Goal: Check status: Check status

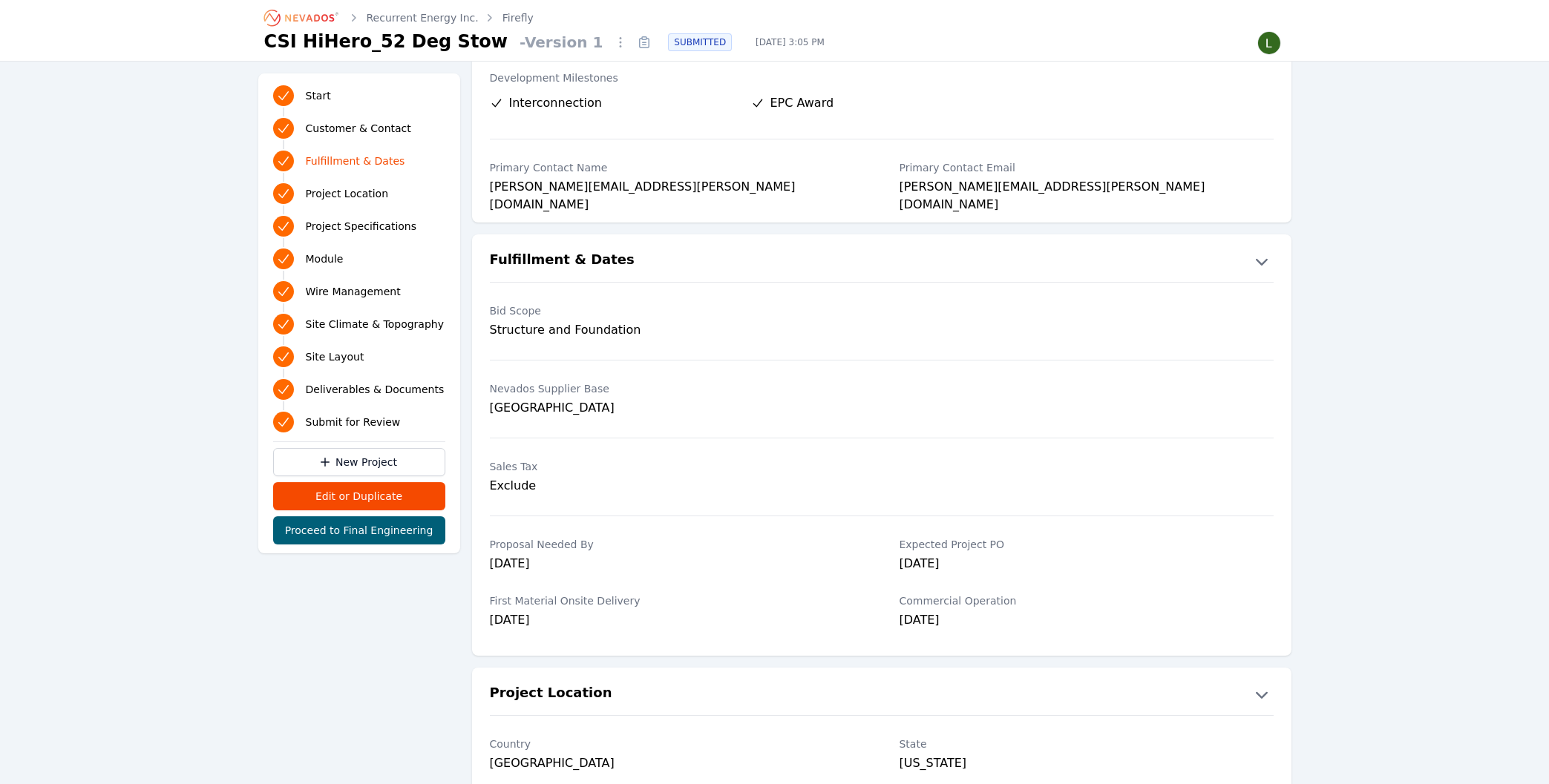
scroll to position [188, 0]
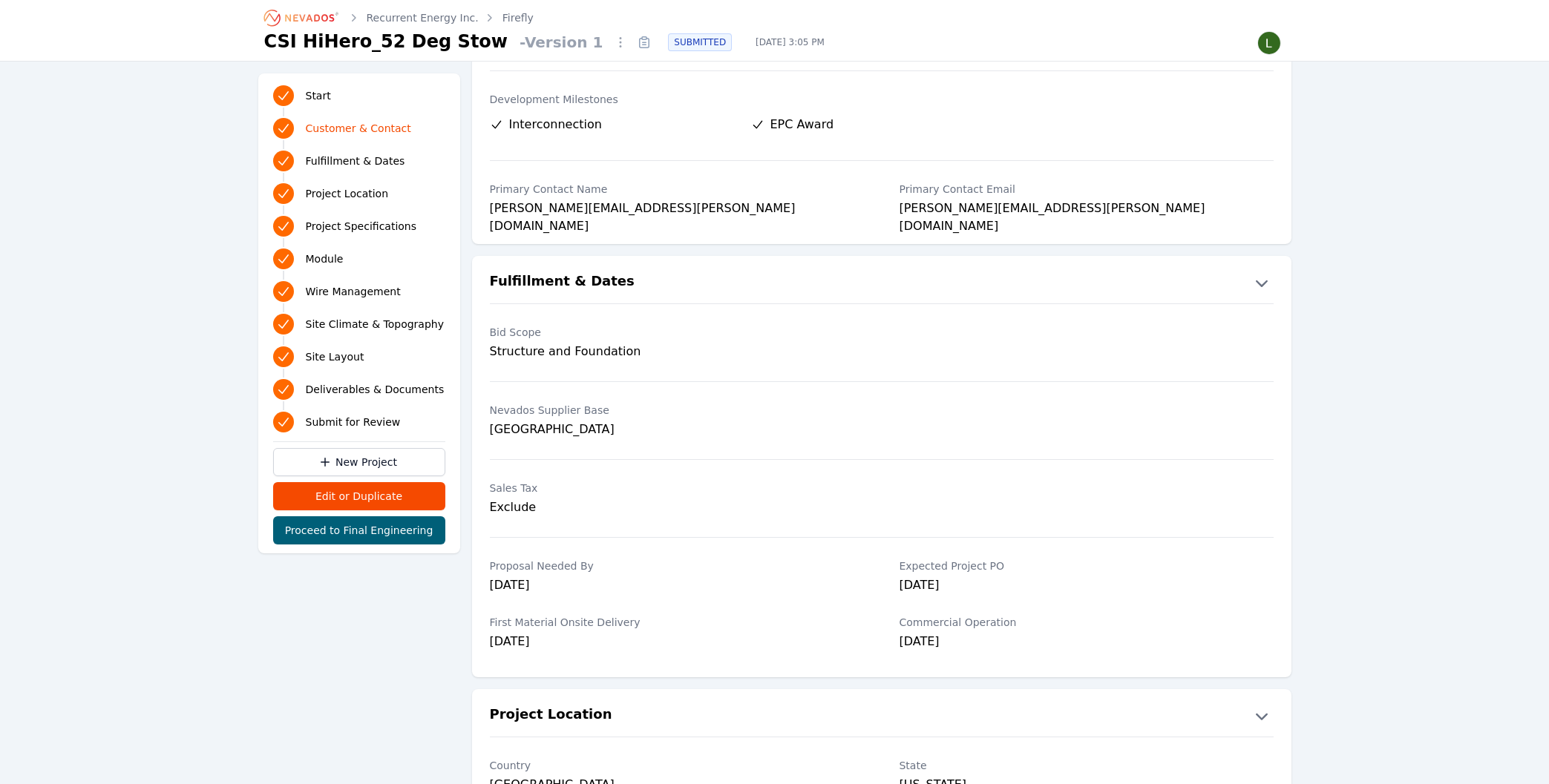
click at [503, 16] on link "Firefly" at bounding box center [519, 18] width 31 height 15
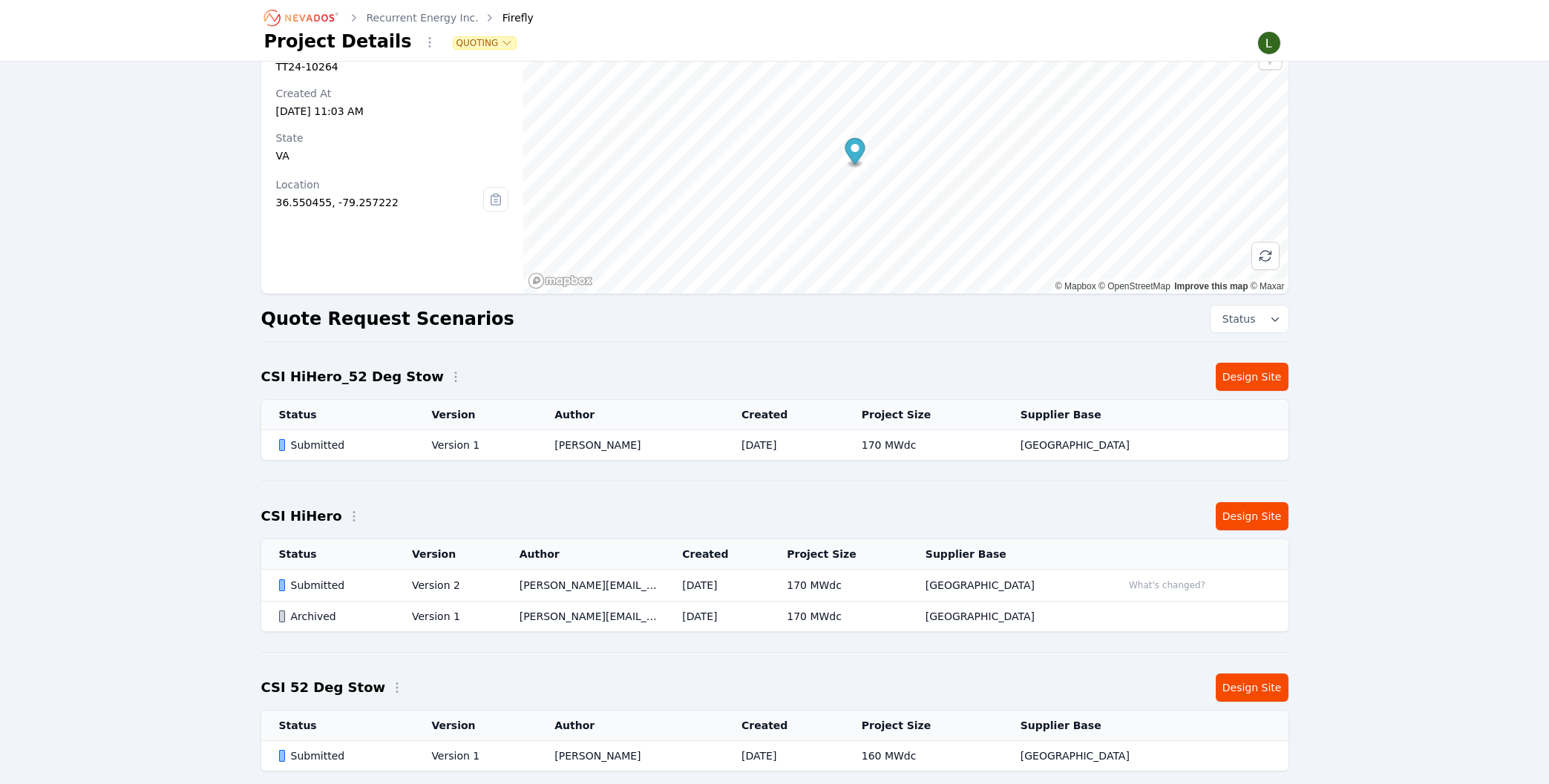
scroll to position [159, 0]
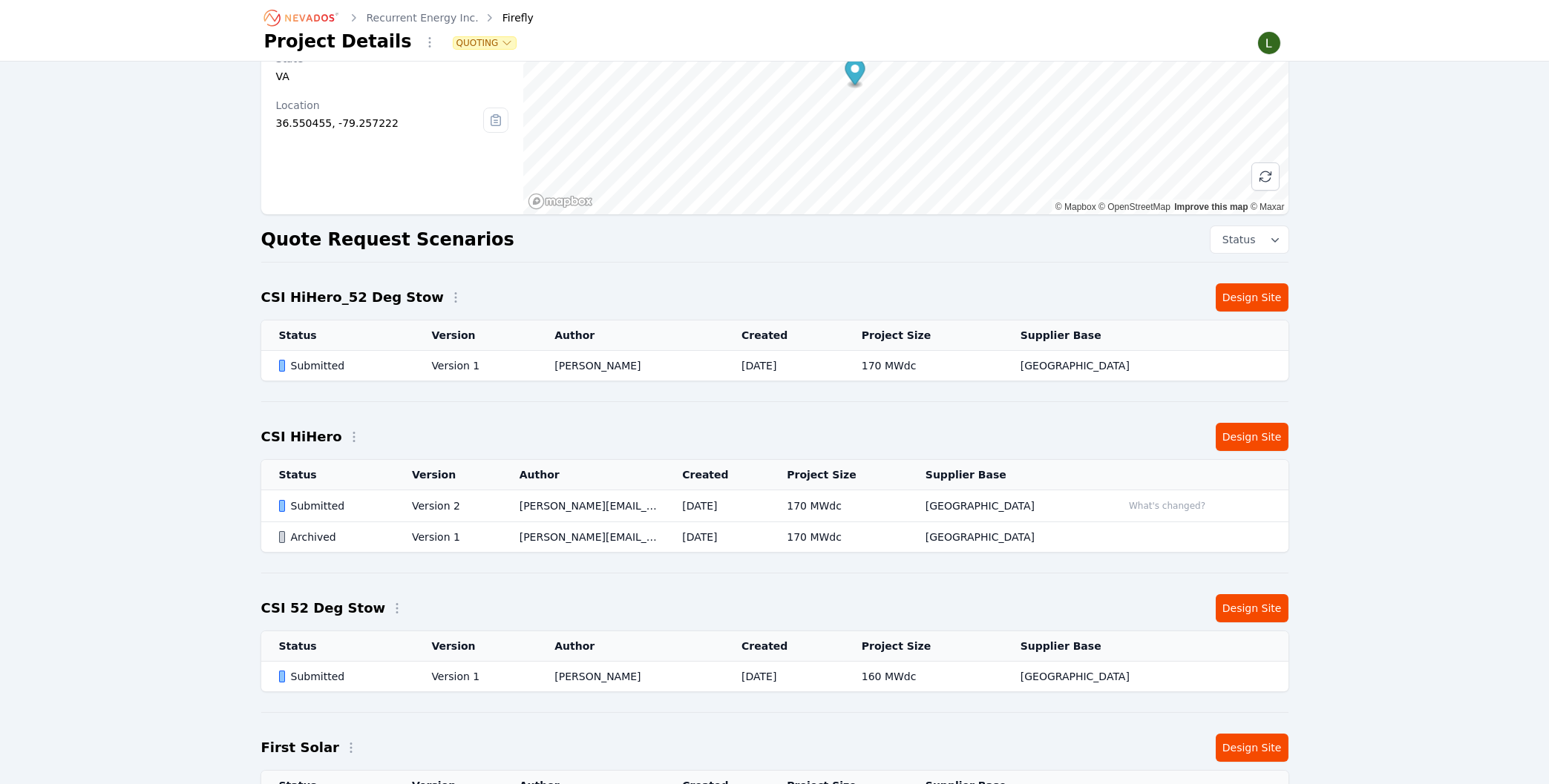
click at [315, 508] on div "Submitted" at bounding box center [333, 506] width 109 height 15
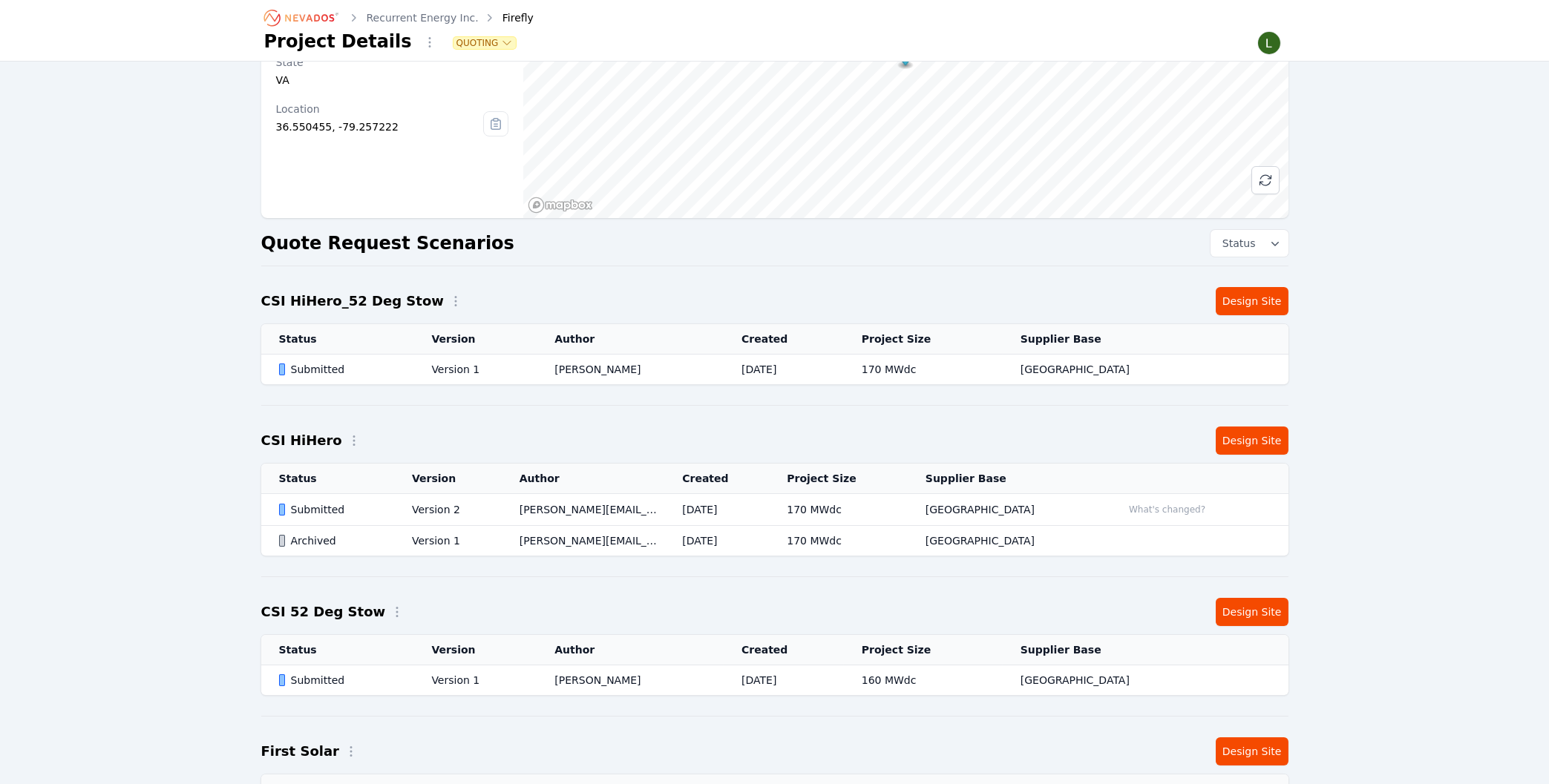
scroll to position [159, 0]
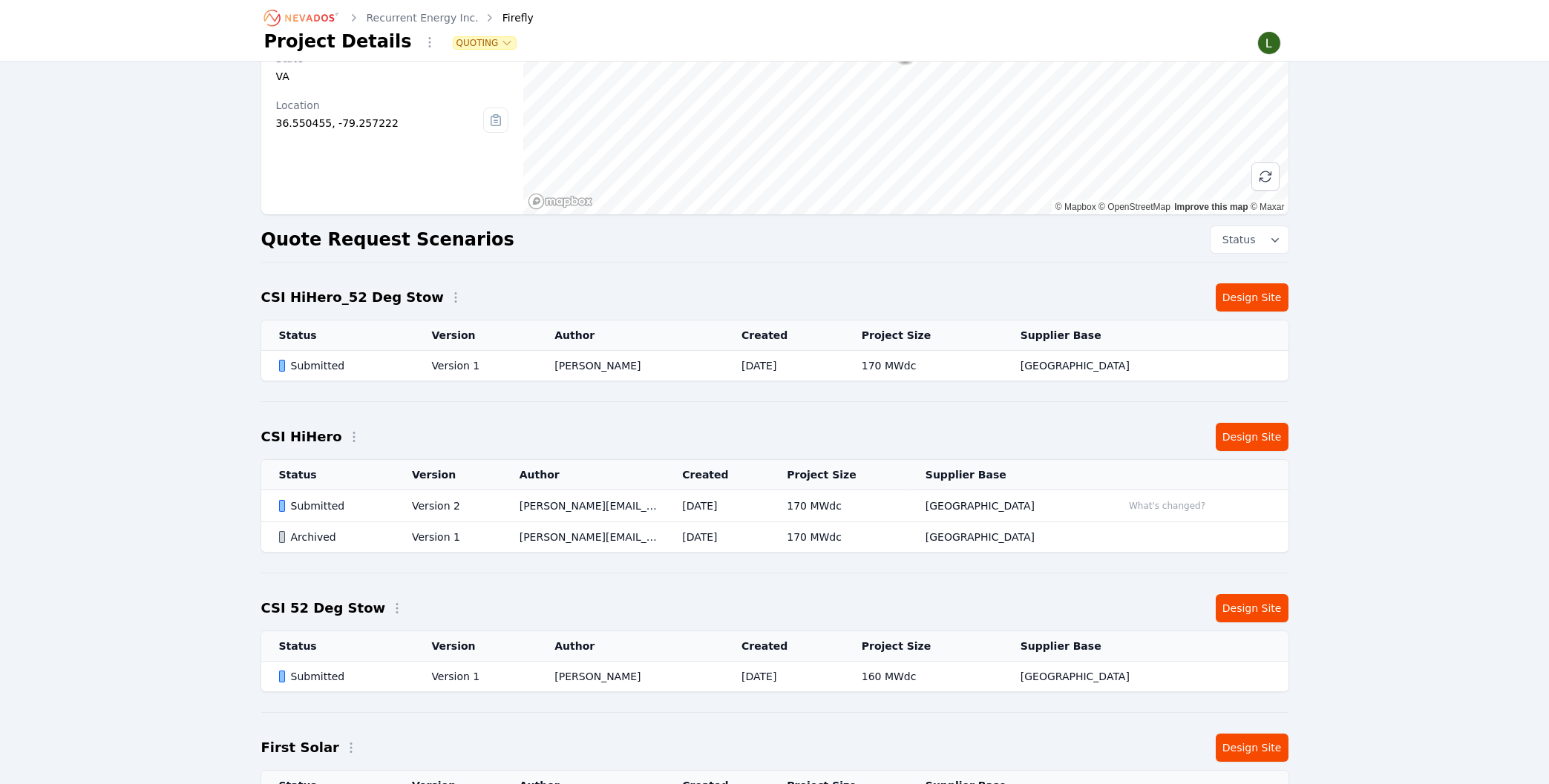
click at [311, 371] on div "Submitted" at bounding box center [343, 366] width 128 height 15
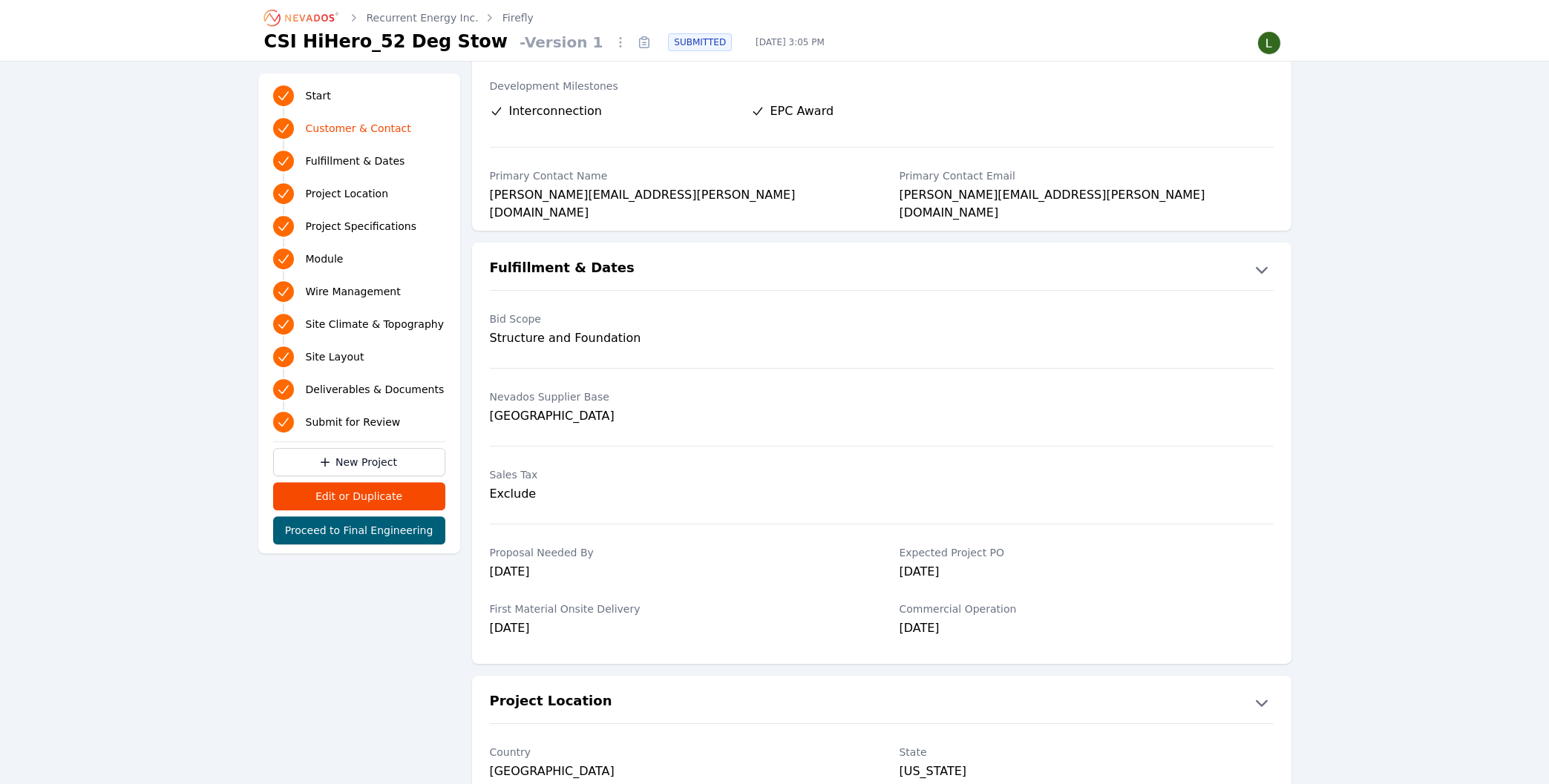
scroll to position [238, 0]
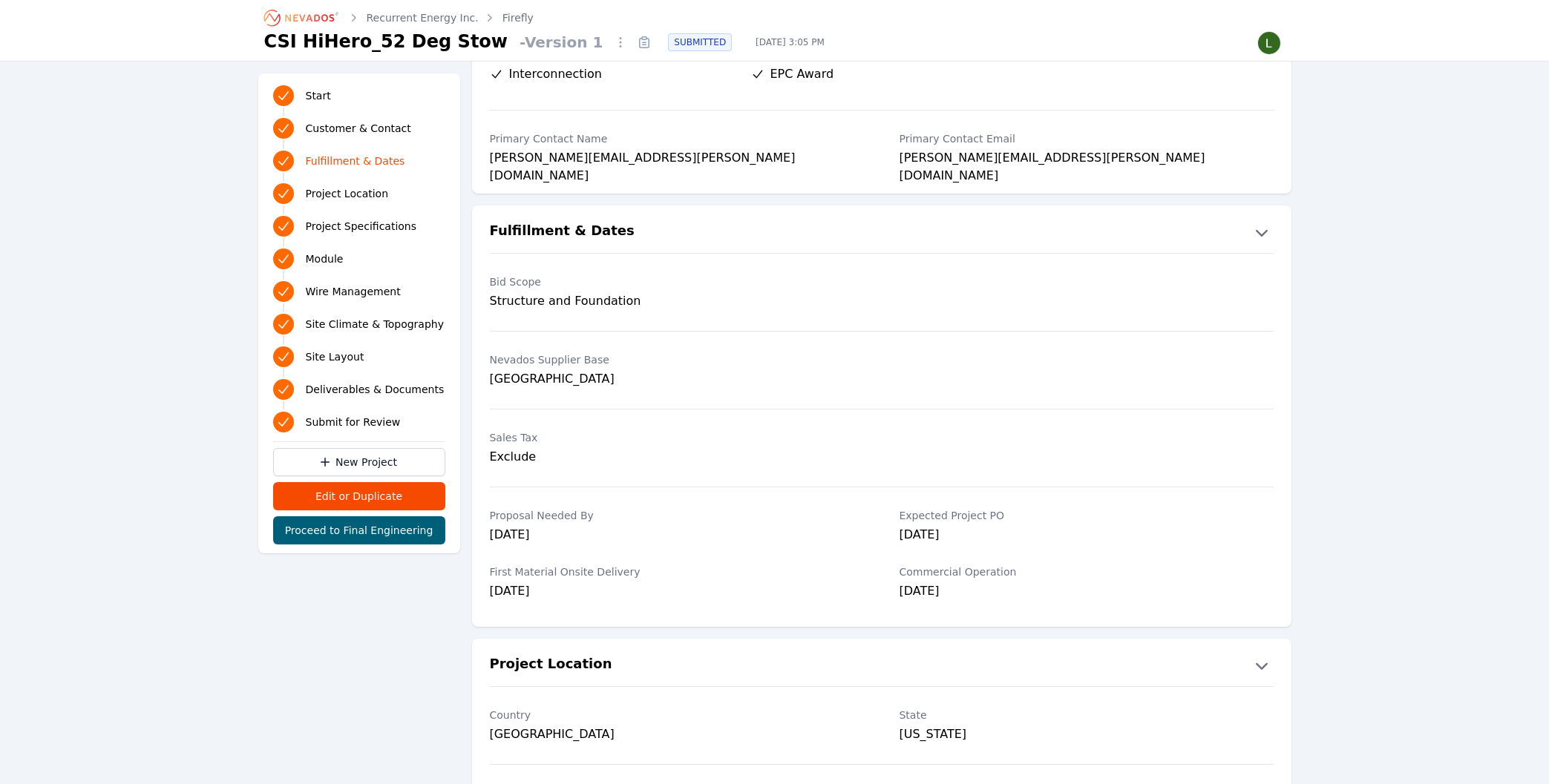
click at [632, 42] on icon at bounding box center [644, 43] width 24 height 24
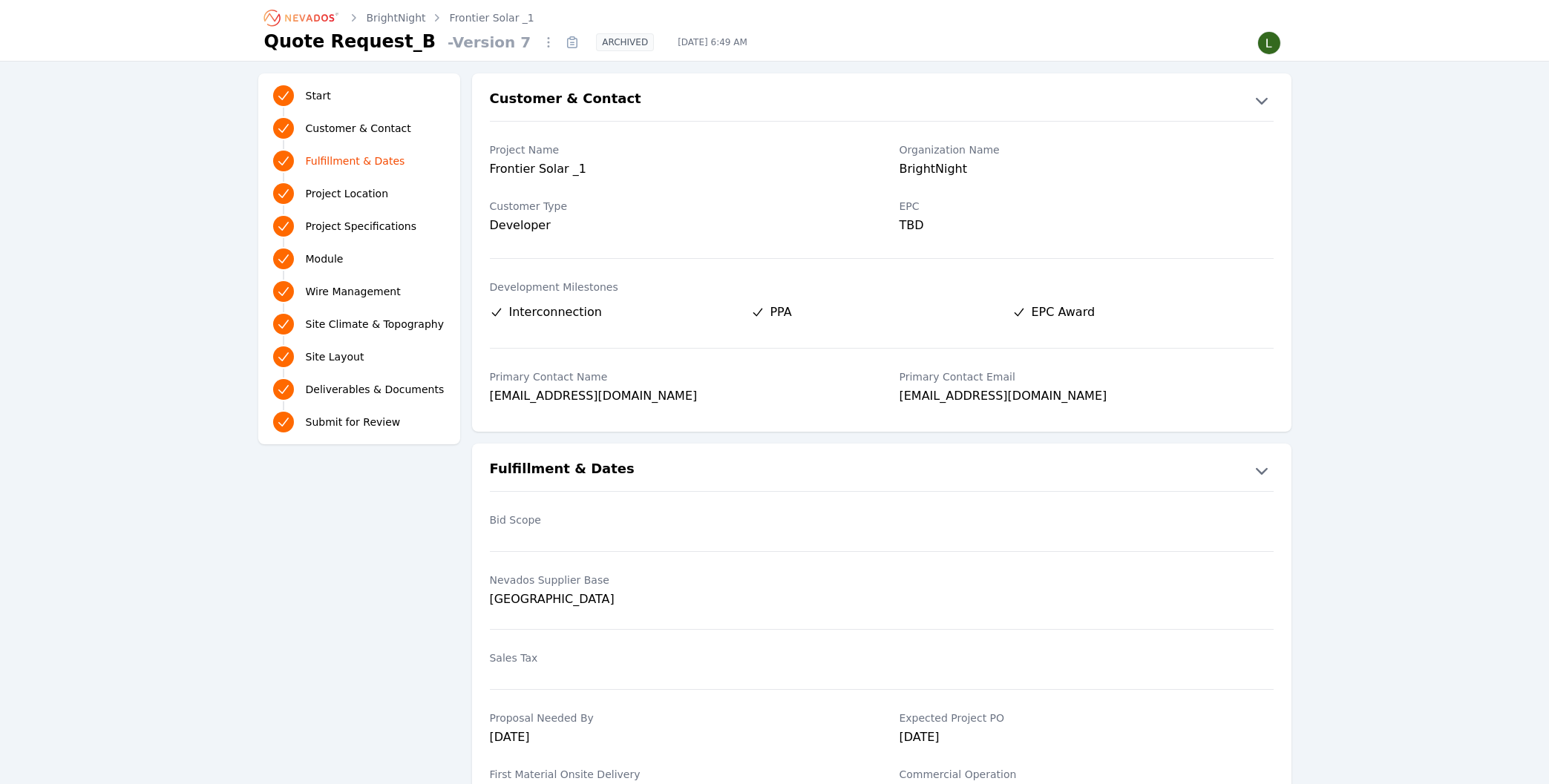
click at [483, 16] on link "Frontier Solar _1" at bounding box center [492, 18] width 85 height 15
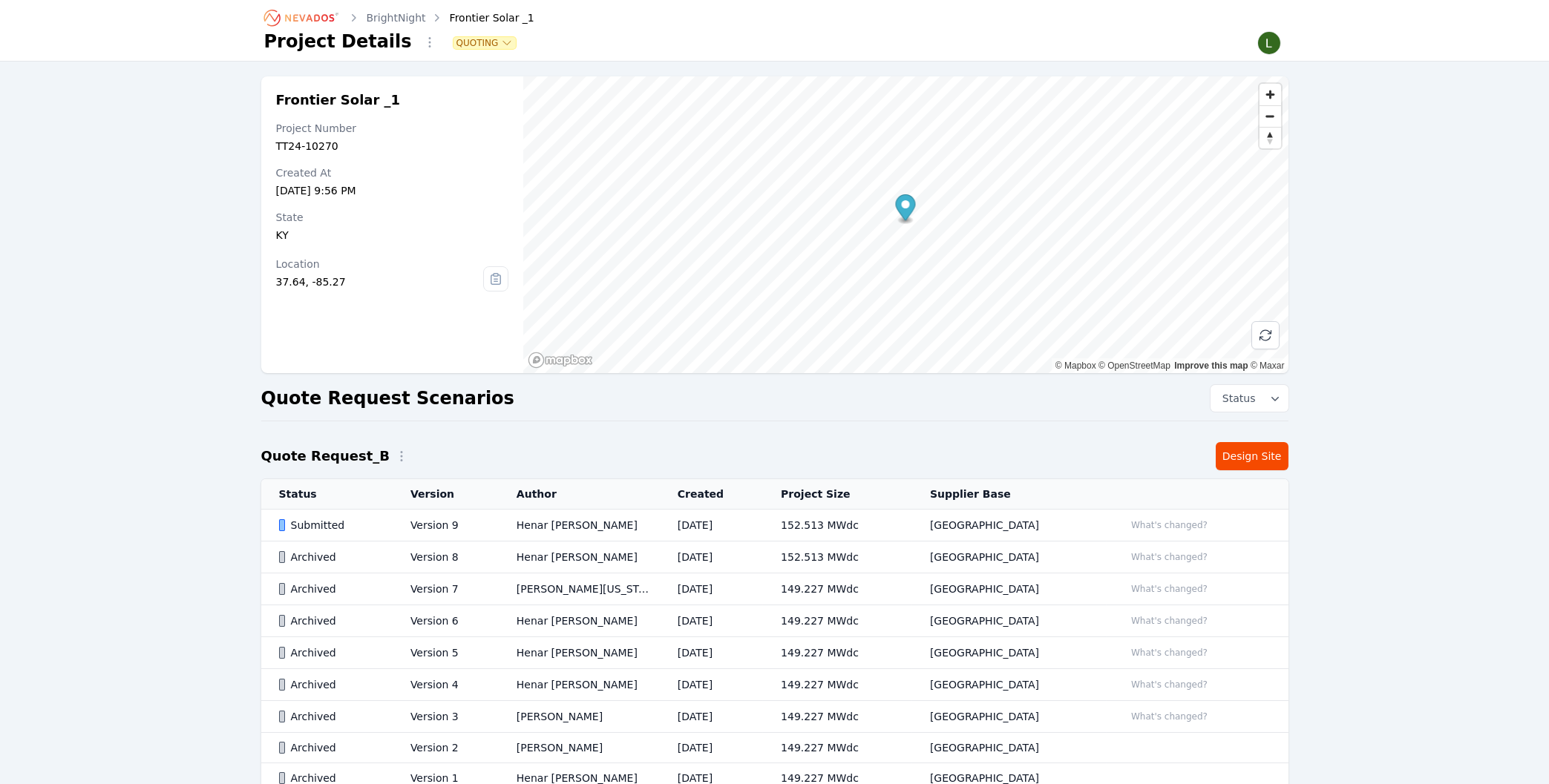
scroll to position [79, 0]
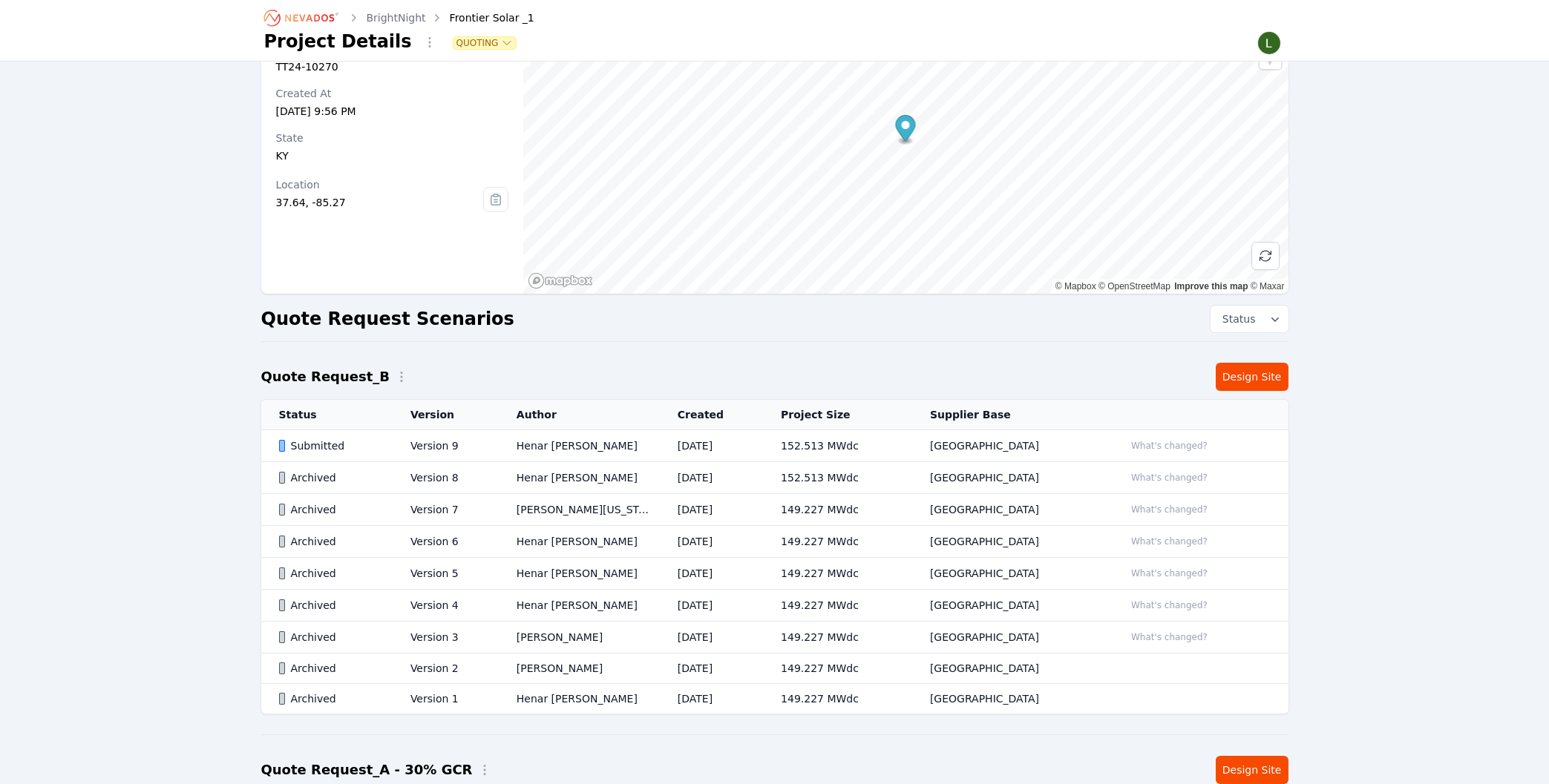
click at [577, 448] on td "Henar Luque" at bounding box center [579, 446] width 161 height 32
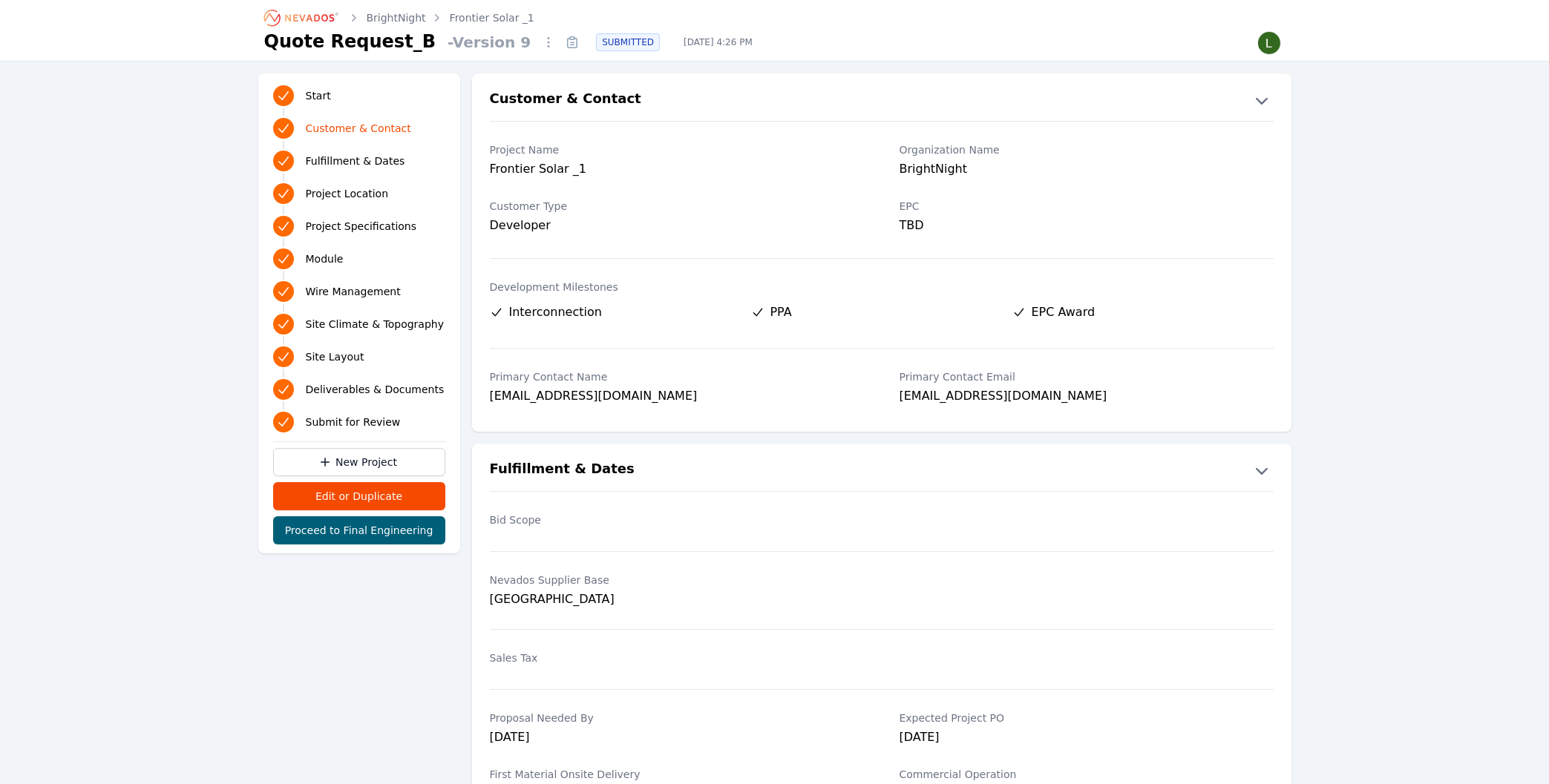
click at [490, 21] on link "Frontier Solar _1" at bounding box center [492, 18] width 85 height 15
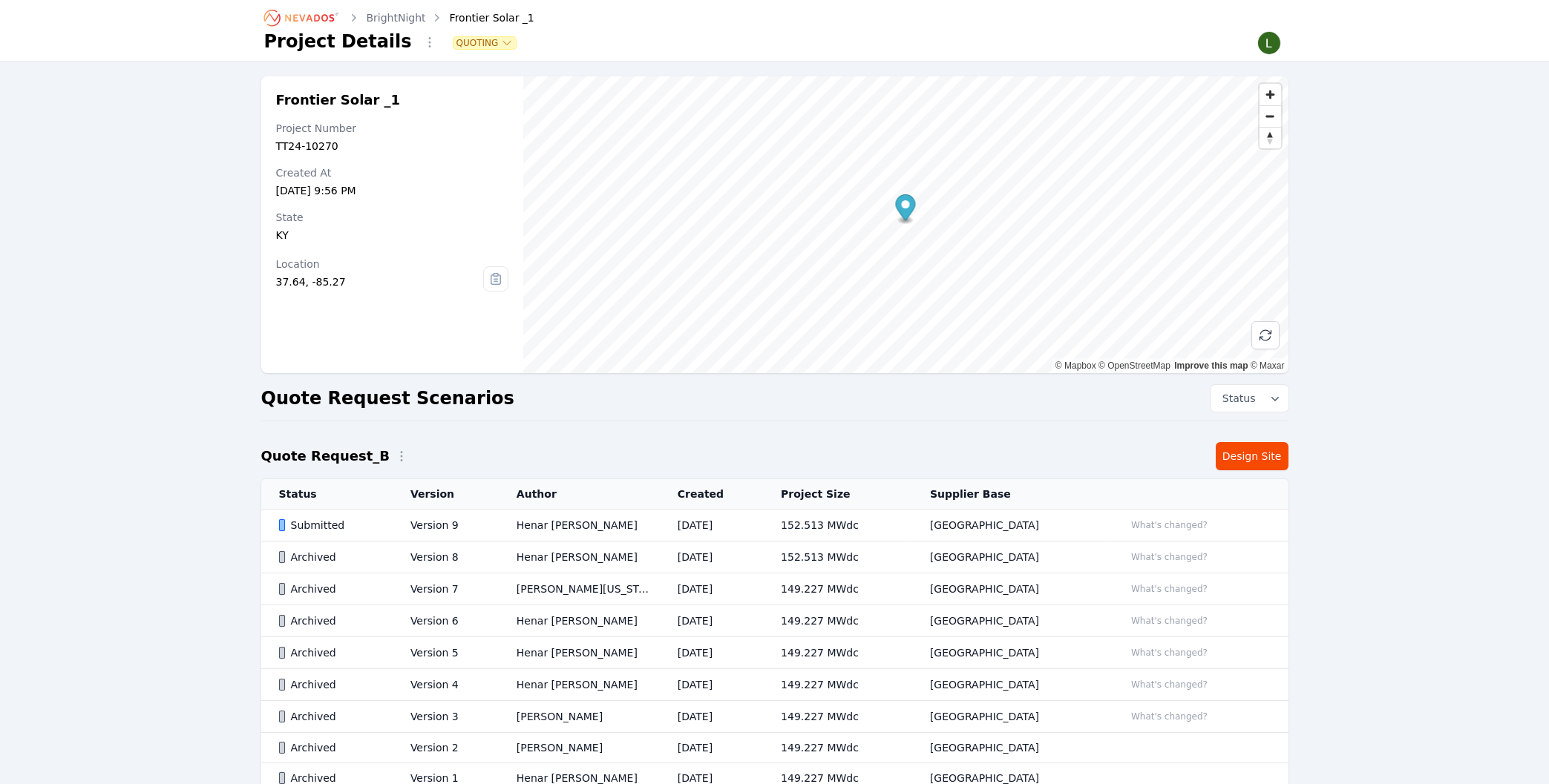
scroll to position [159, 0]
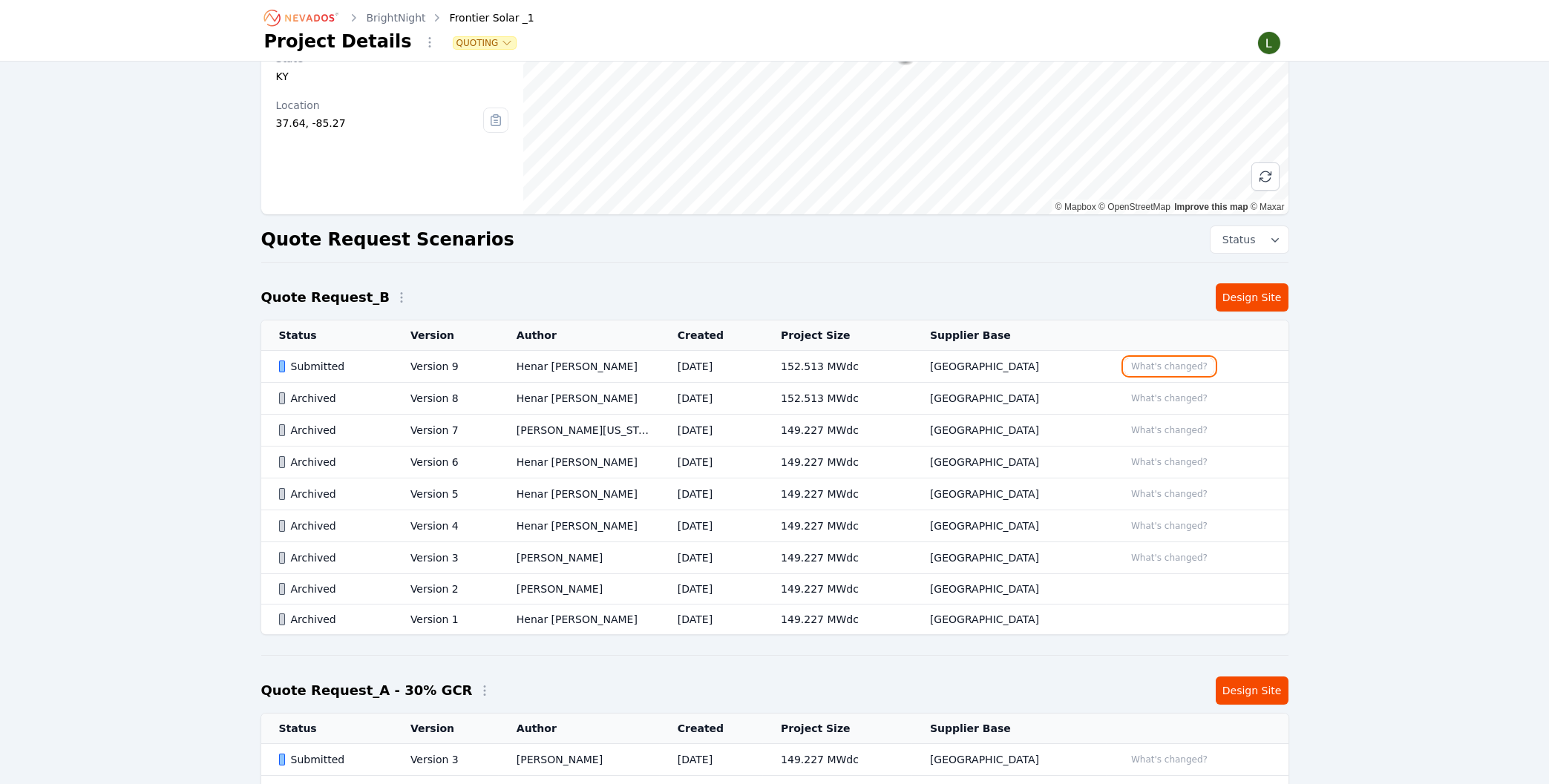
click at [1146, 364] on button "What's changed?" at bounding box center [1170, 367] width 90 height 16
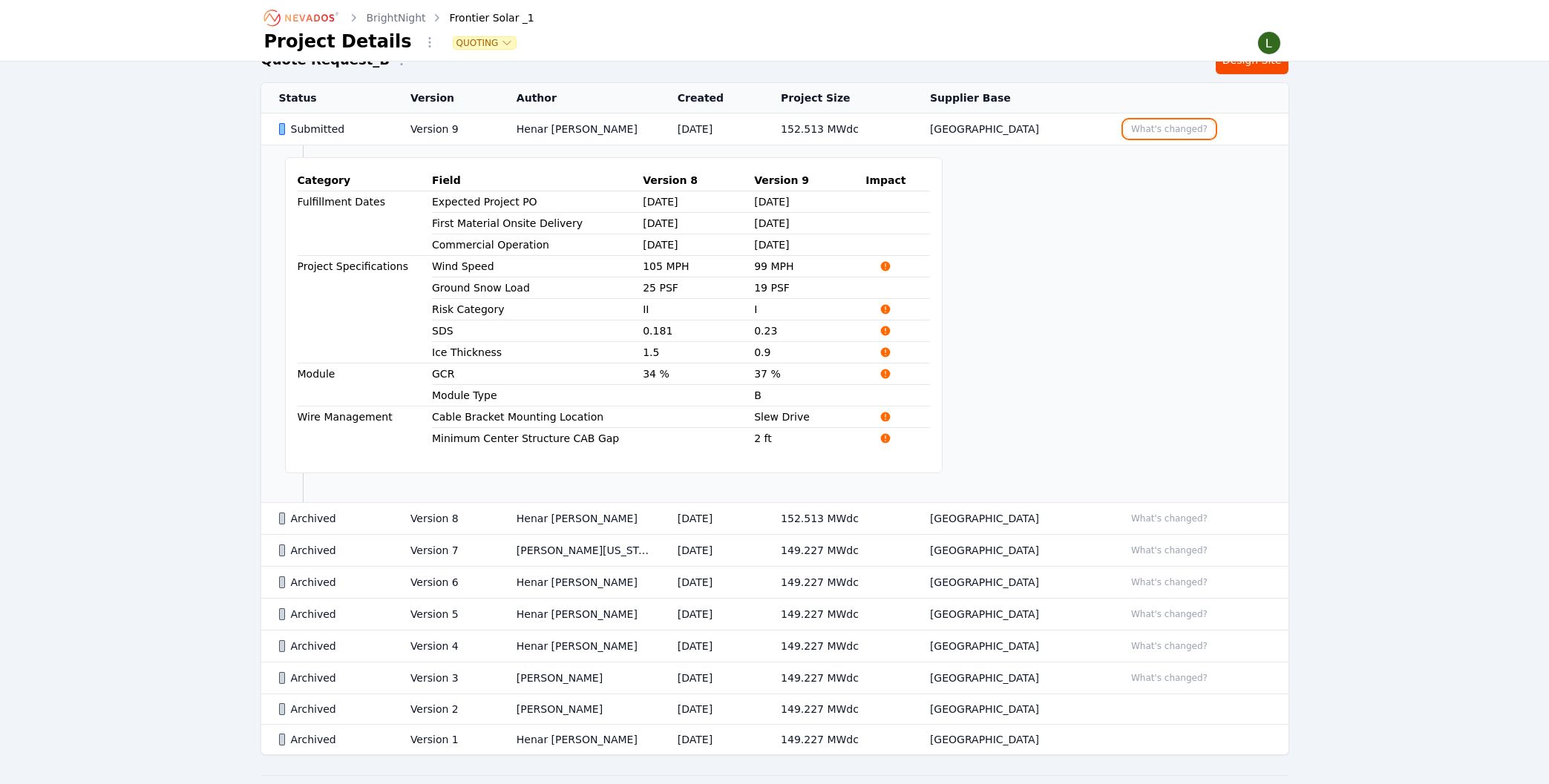
scroll to position [398, 0]
click at [1145, 524] on button "What's changed?" at bounding box center [1170, 517] width 90 height 16
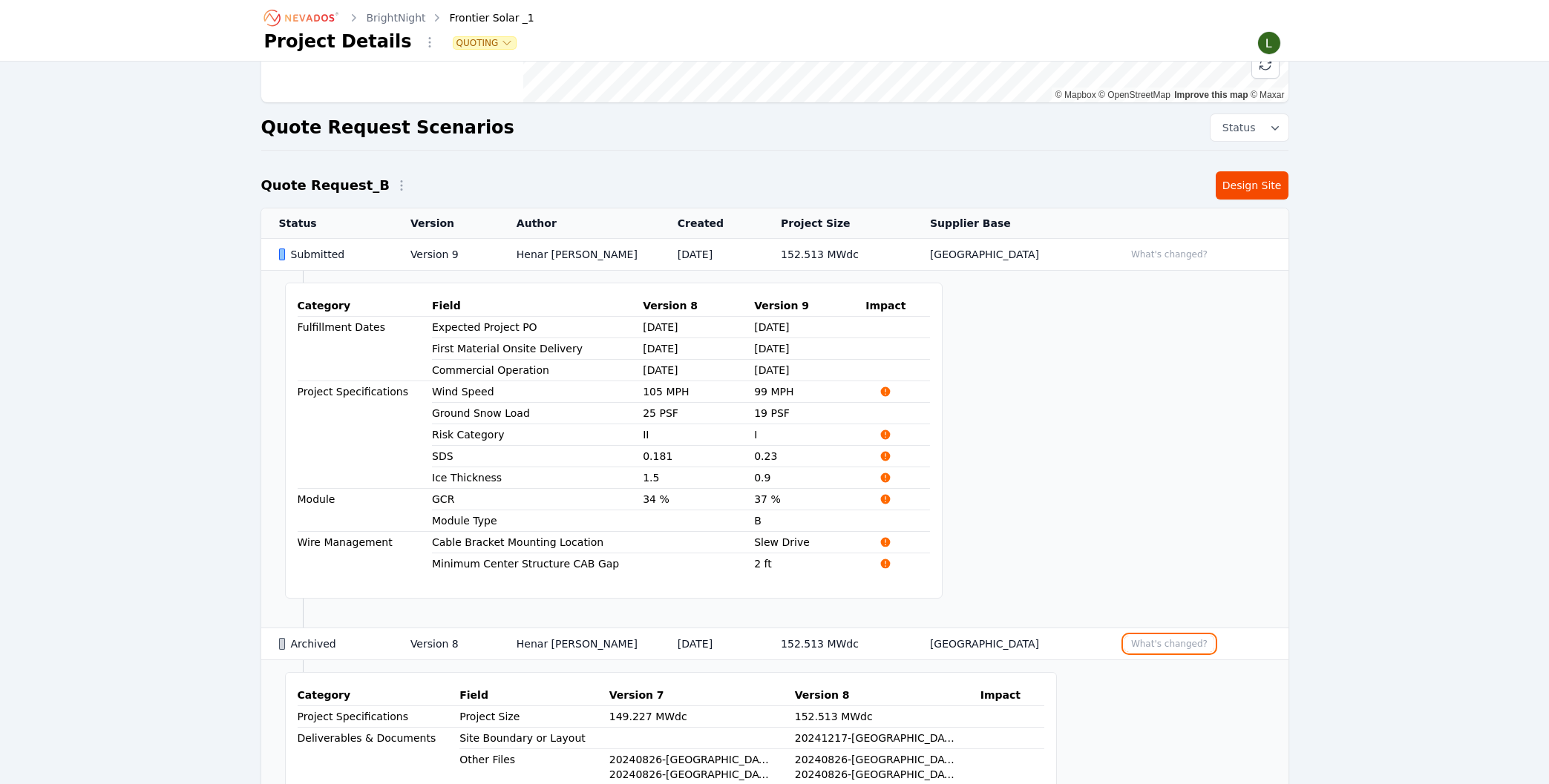
scroll to position [238, 0]
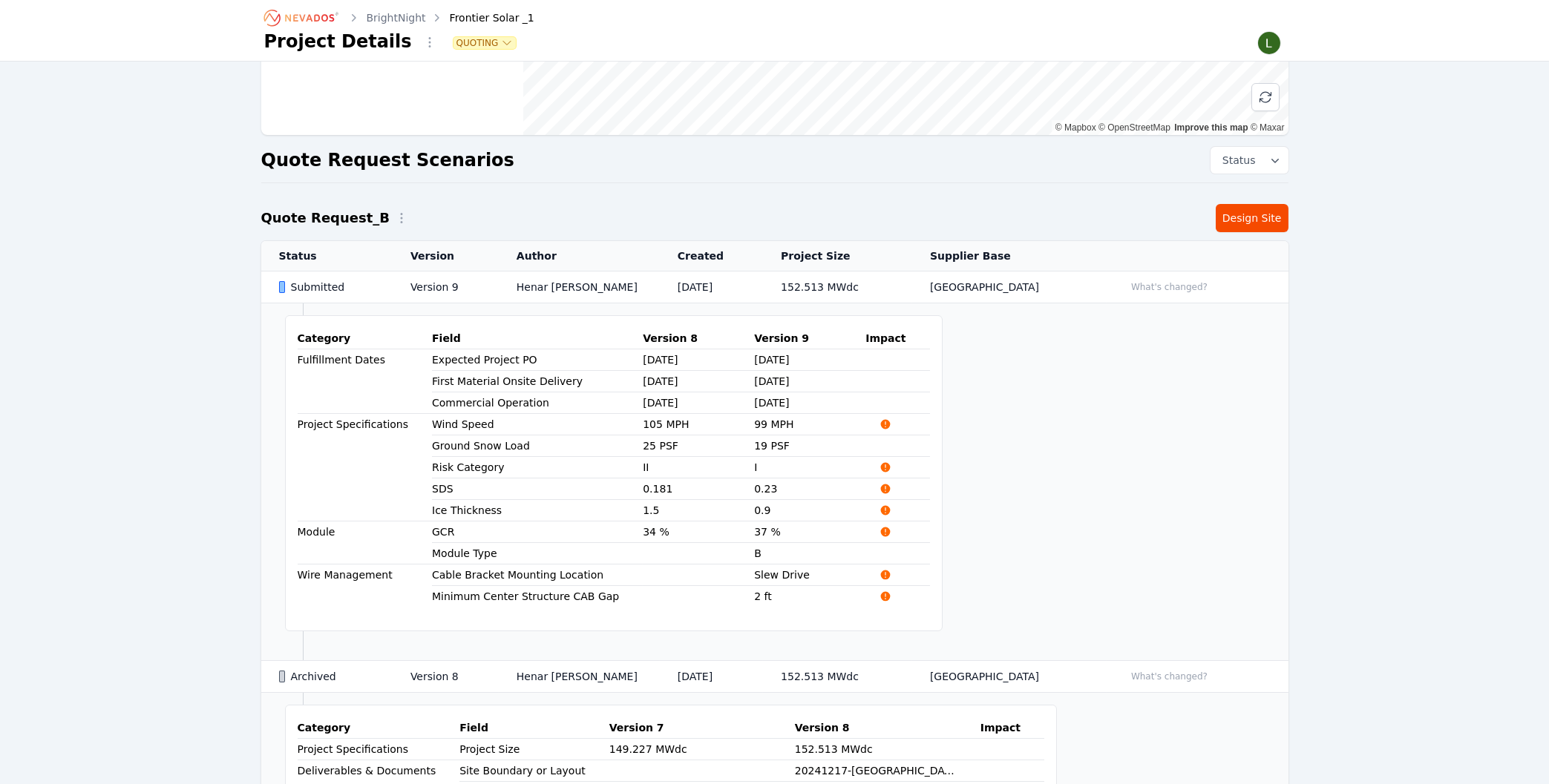
click at [320, 284] on div "Submitted" at bounding box center [332, 287] width 106 height 15
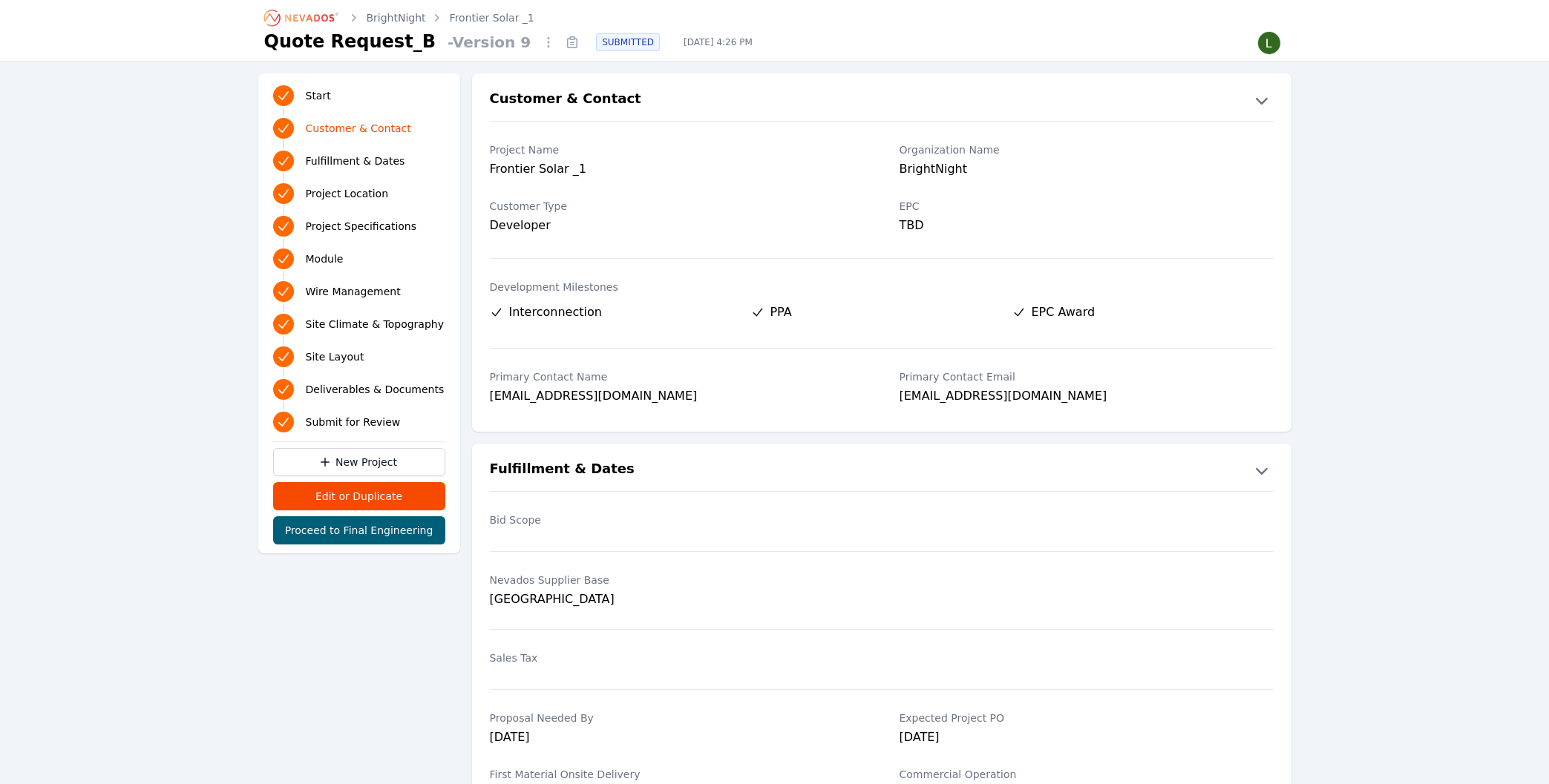
click at [560, 46] on icon at bounding box center [572, 43] width 24 height 24
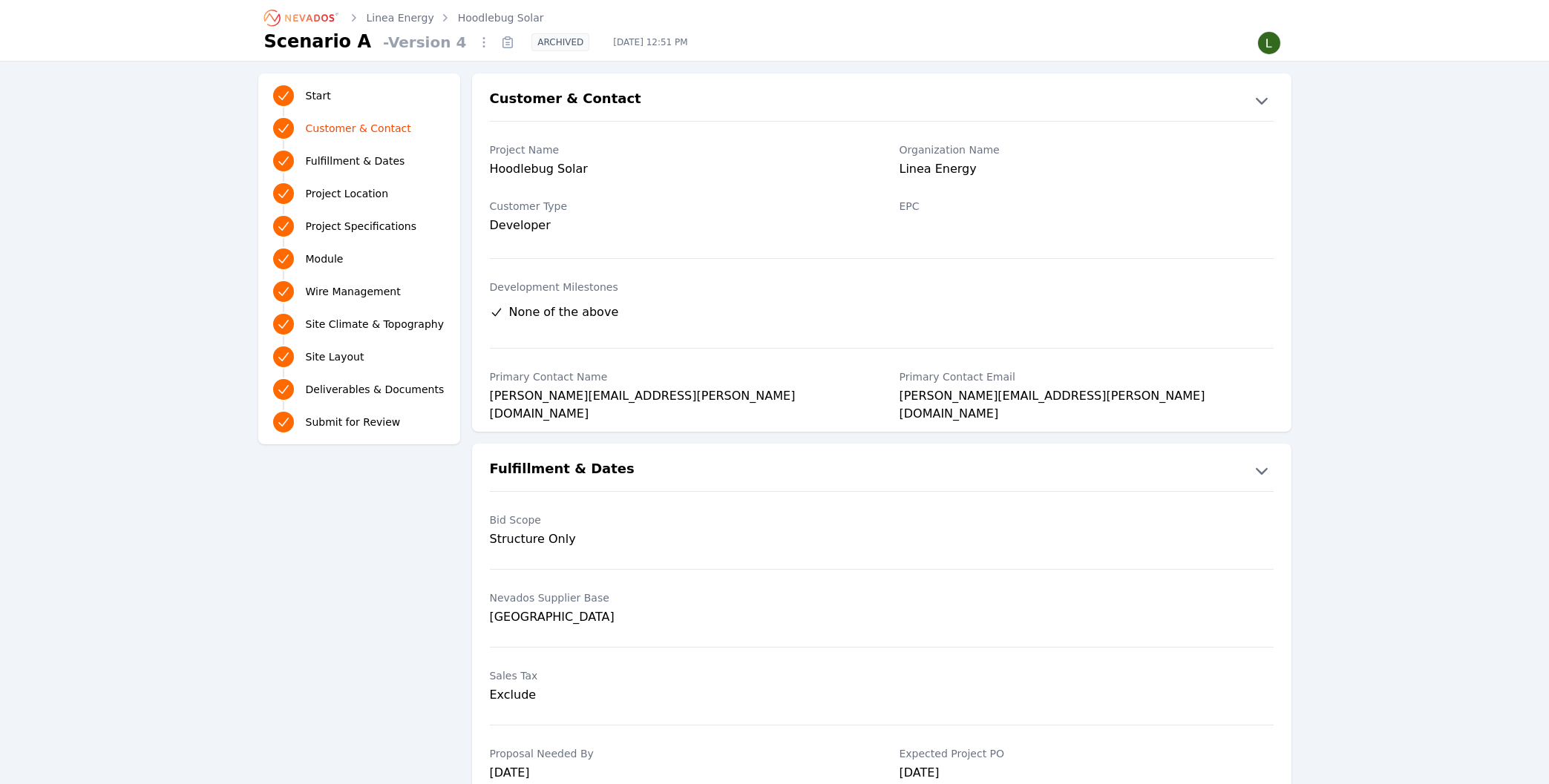
click at [483, 14] on link "Hoodlebug Solar" at bounding box center [501, 18] width 86 height 15
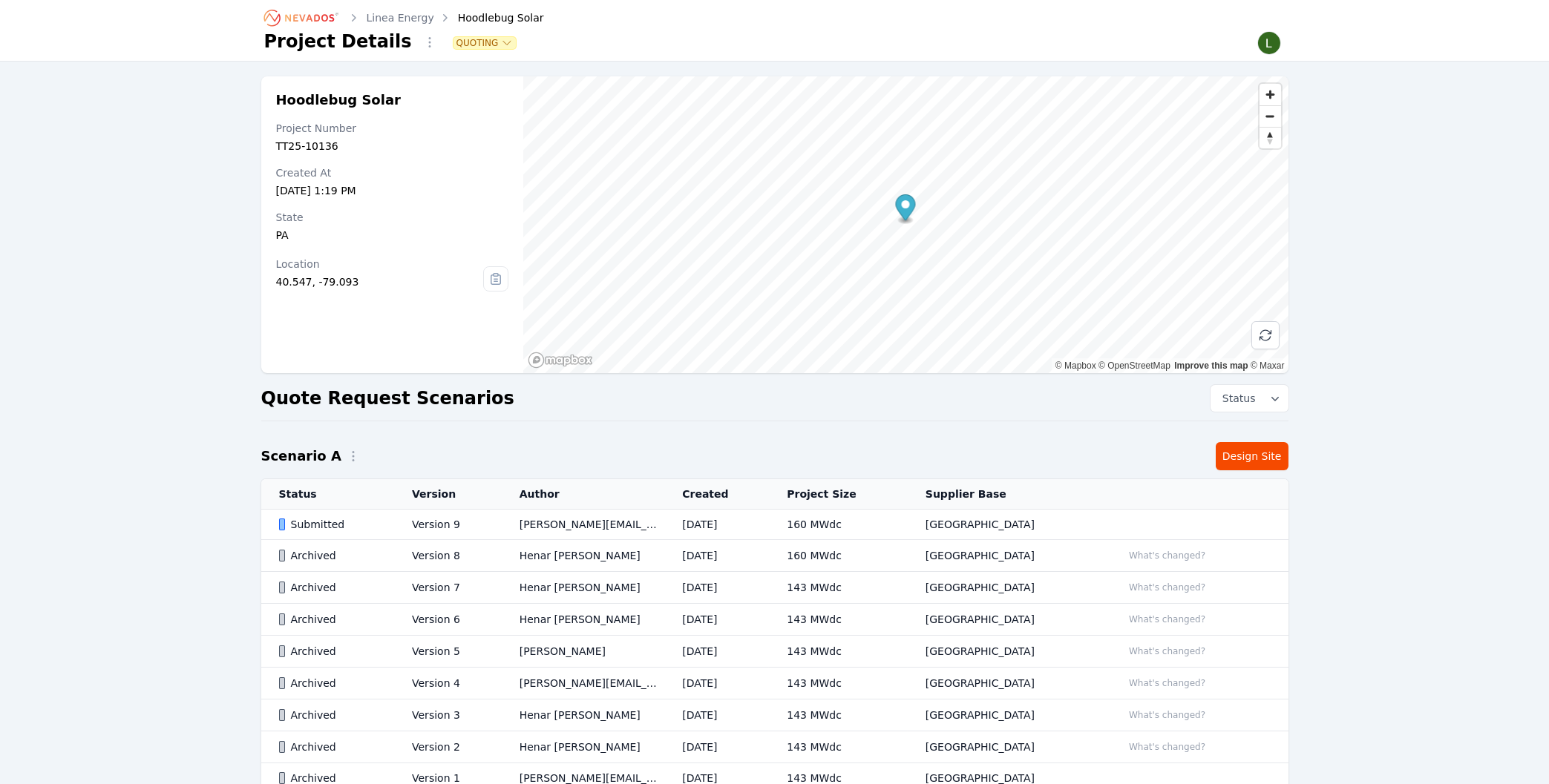
scroll to position [79, 0]
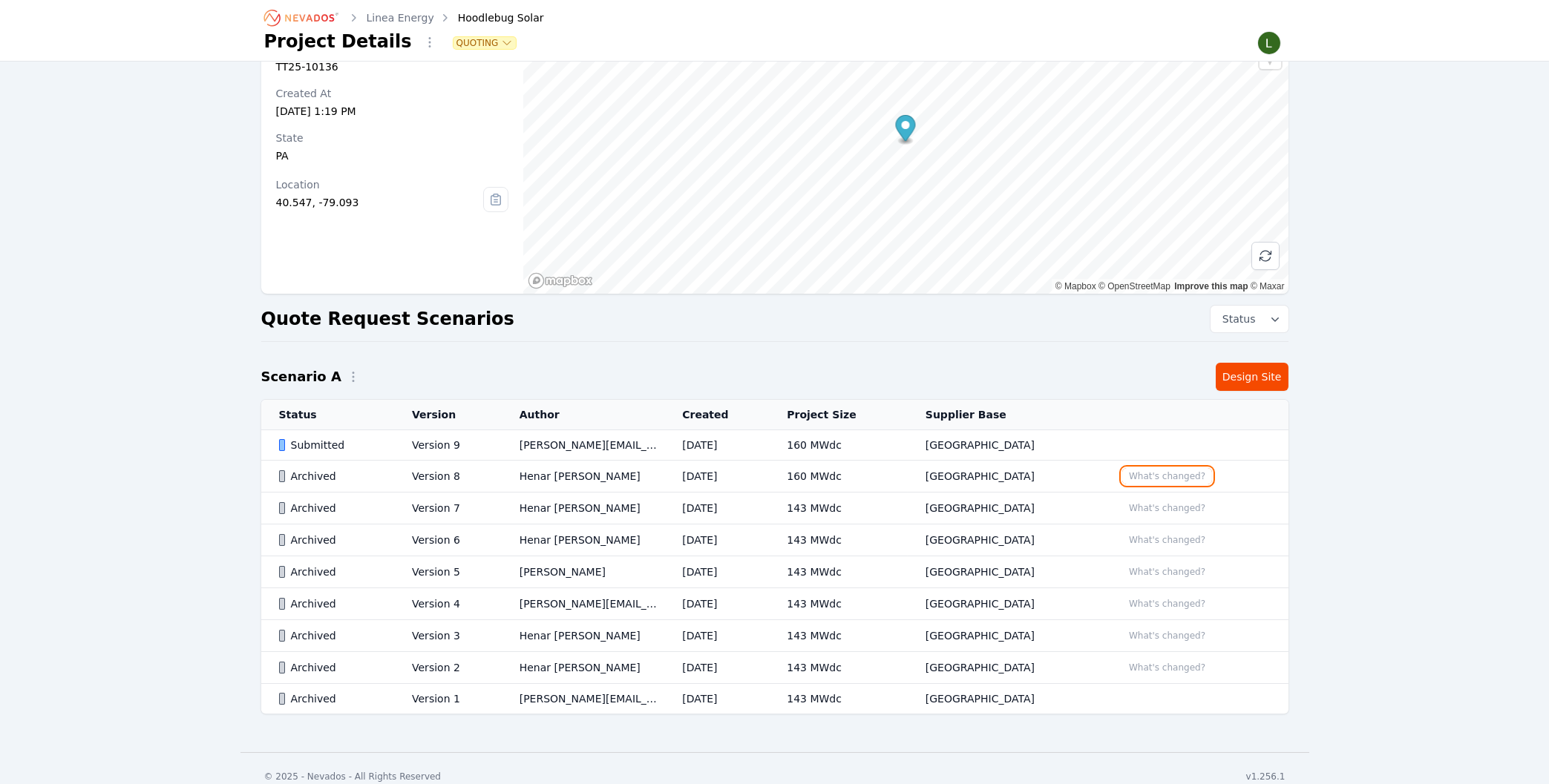
click at [1143, 473] on button "What's changed?" at bounding box center [1167, 477] width 90 height 16
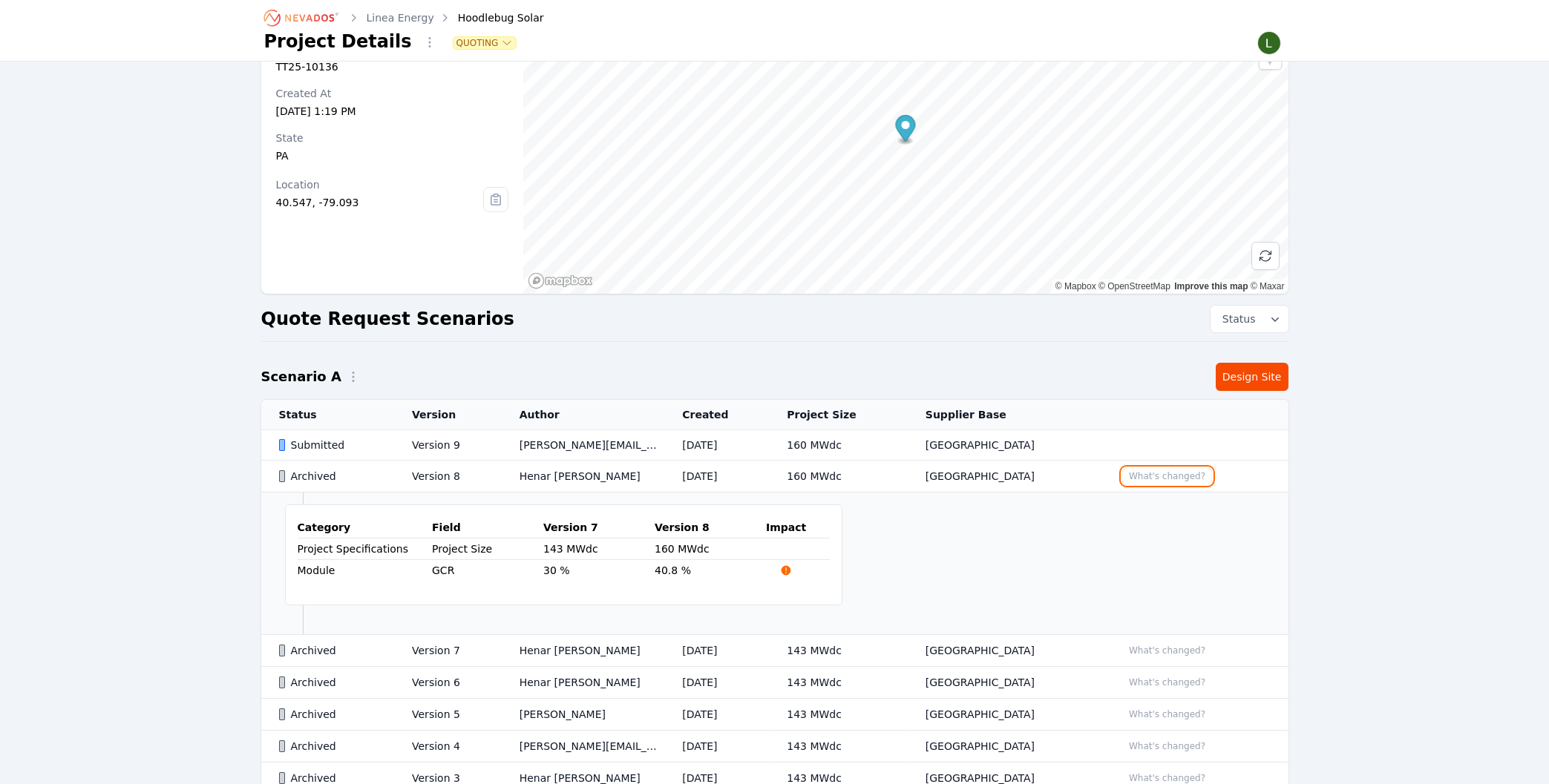
scroll to position [159, 0]
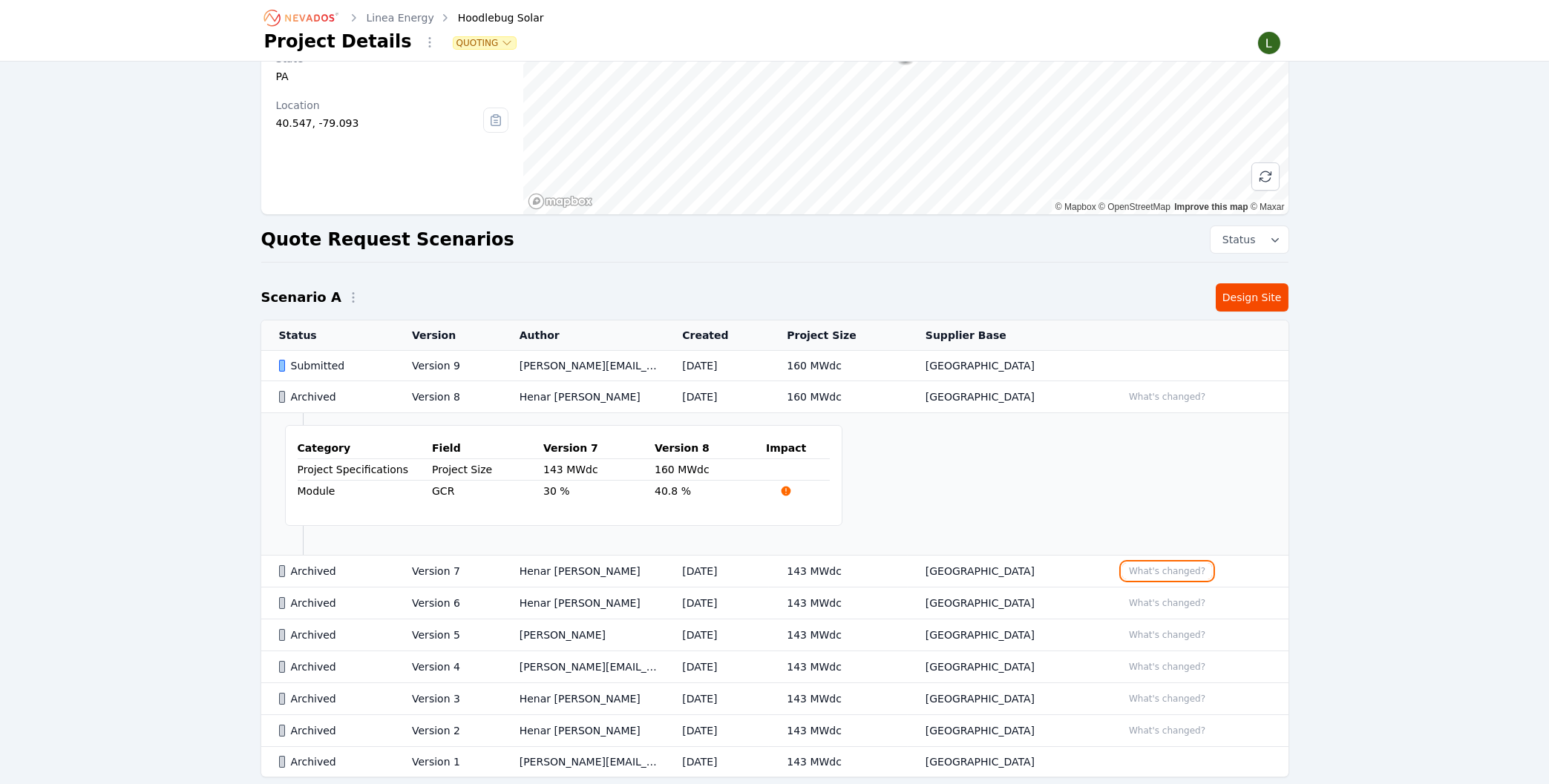
click at [1157, 578] on button "What's changed?" at bounding box center [1167, 572] width 90 height 16
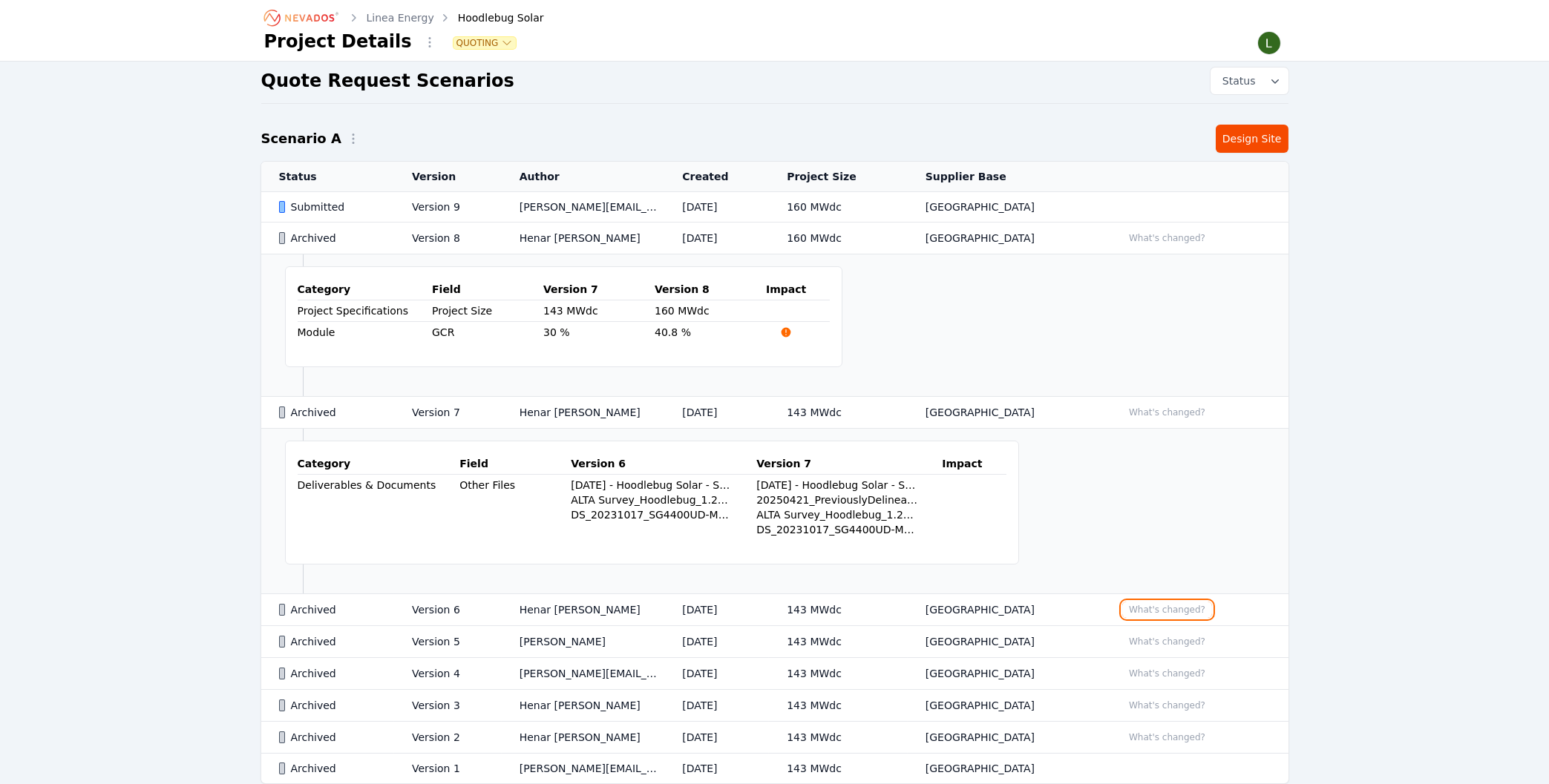
click at [1150, 604] on button "What's changed?" at bounding box center [1167, 610] width 90 height 16
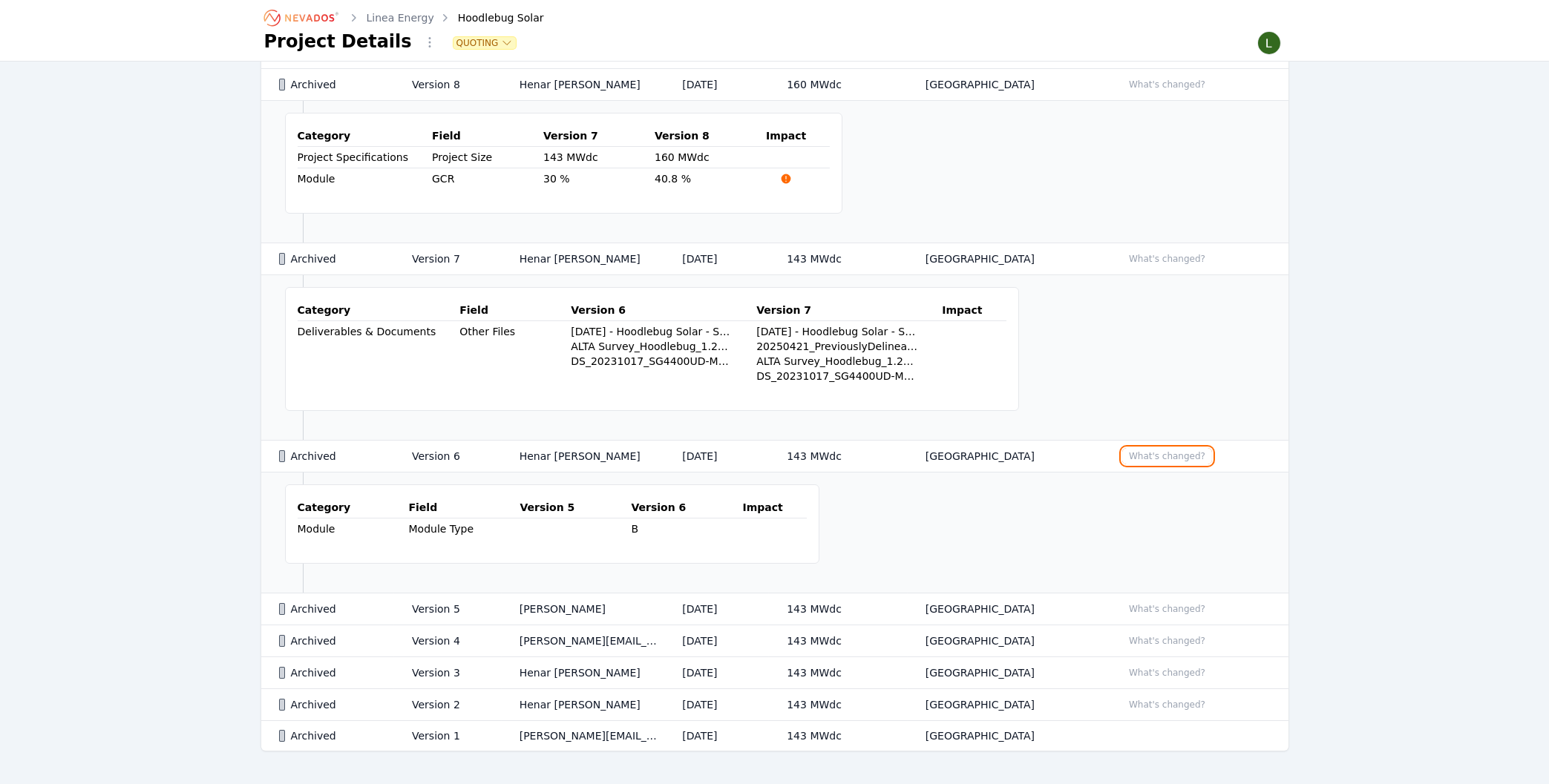
scroll to position [477, 0]
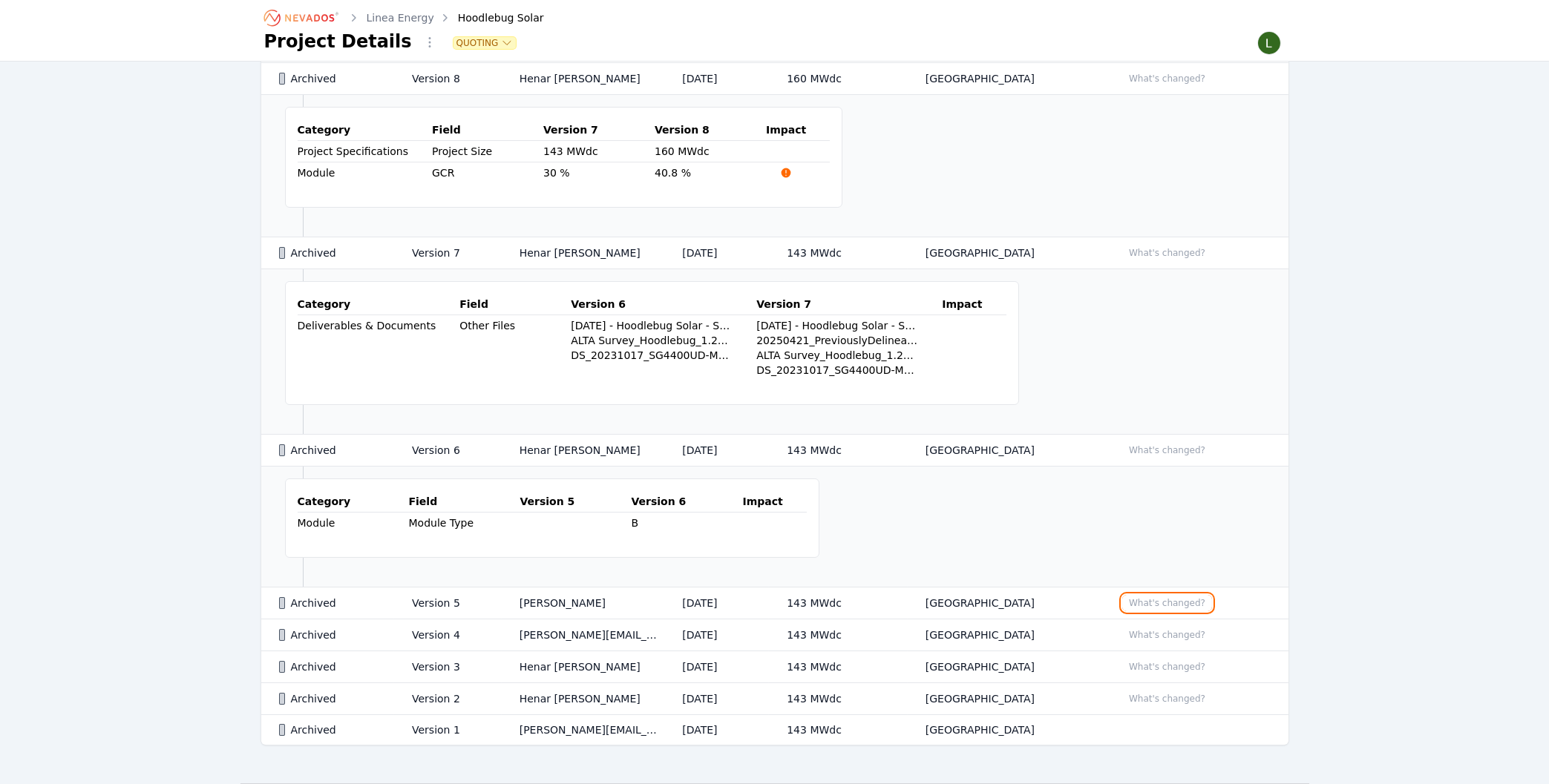
click at [1152, 597] on button "What's changed?" at bounding box center [1167, 604] width 90 height 16
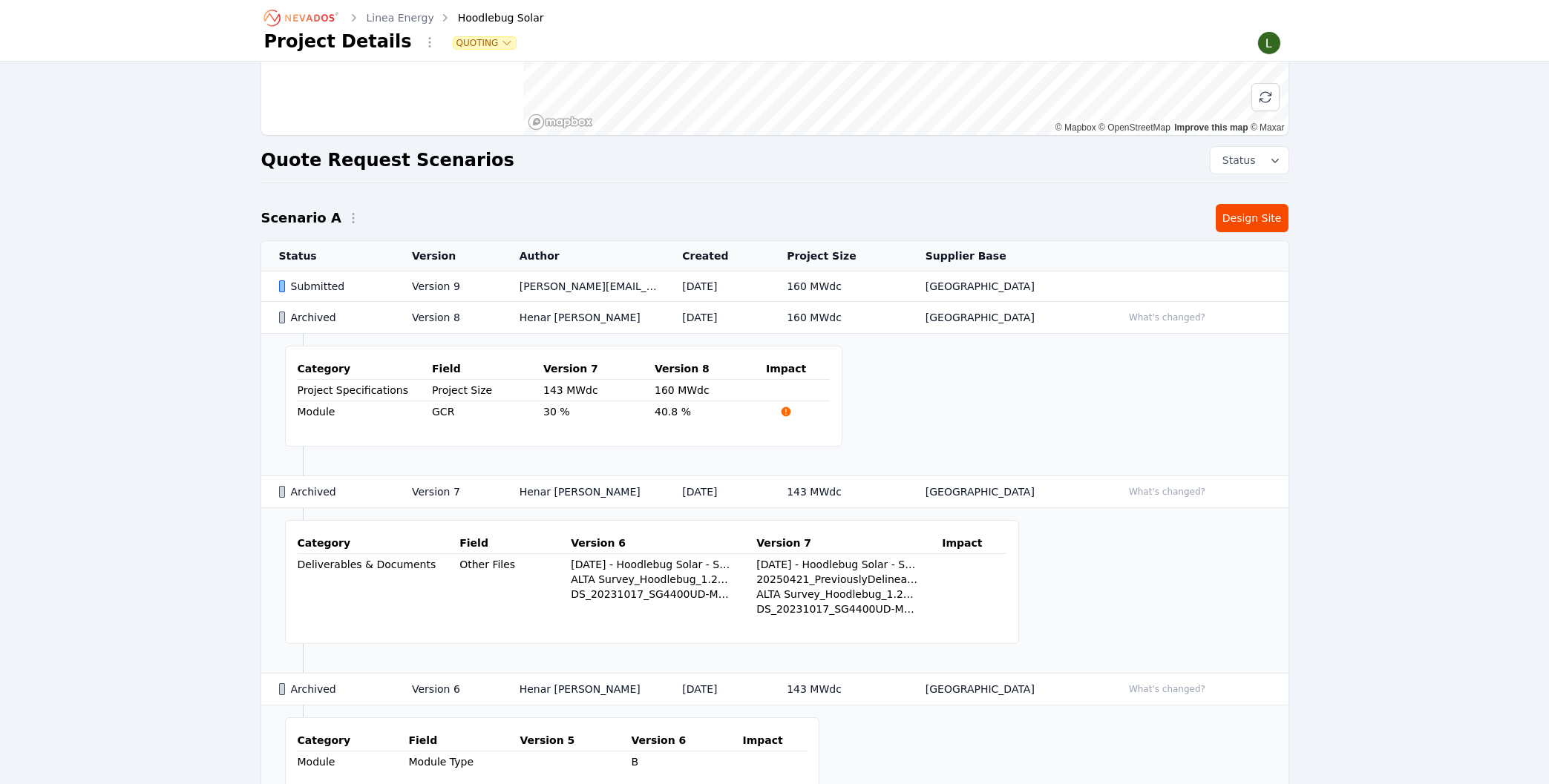
scroll to position [0, 0]
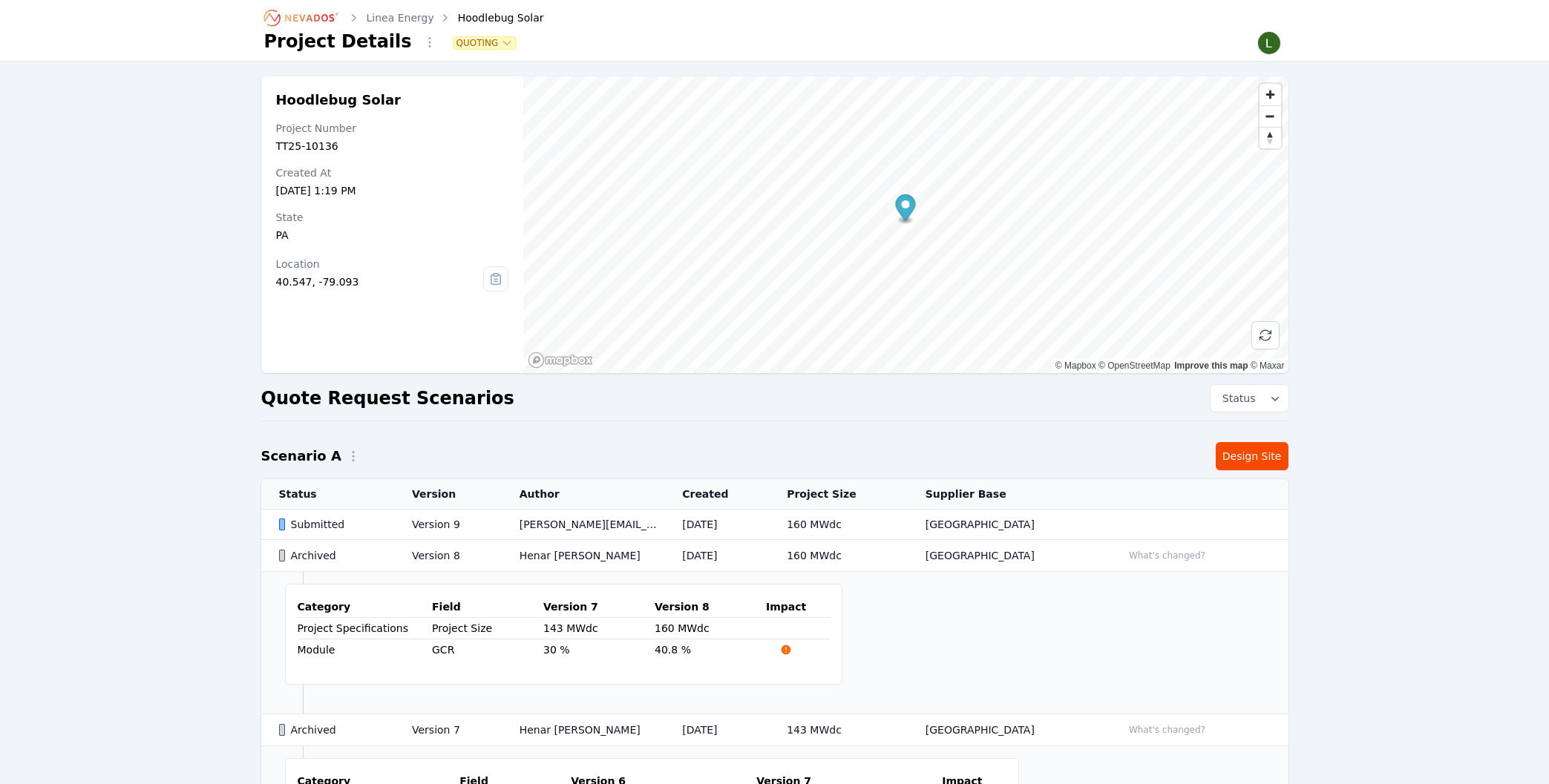
click at [499, 524] on td "Version 9" at bounding box center [448, 524] width 108 height 31
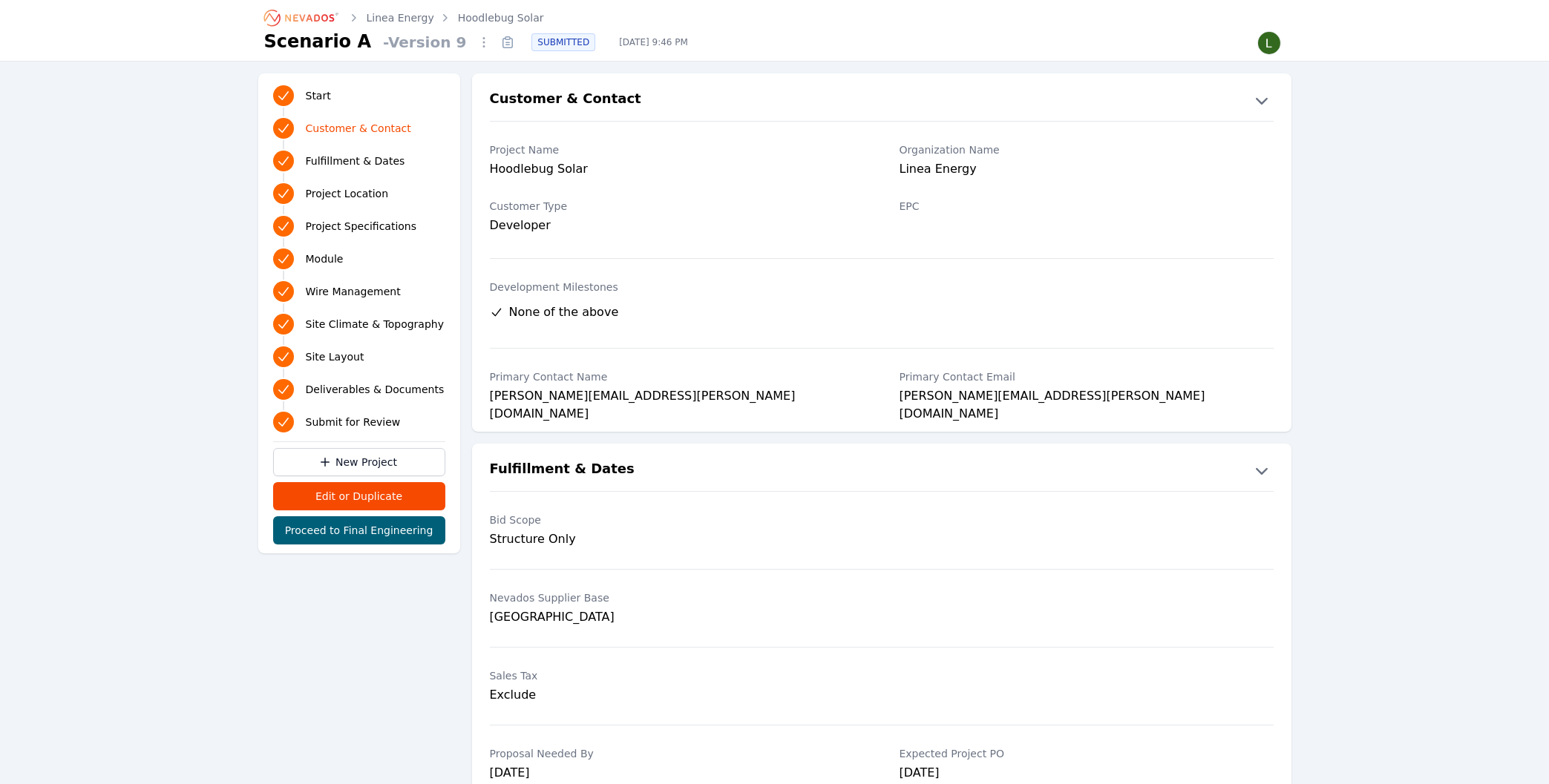
click at [496, 41] on icon at bounding box center [508, 43] width 24 height 24
click at [504, 43] on icon at bounding box center [508, 43] width 10 height 10
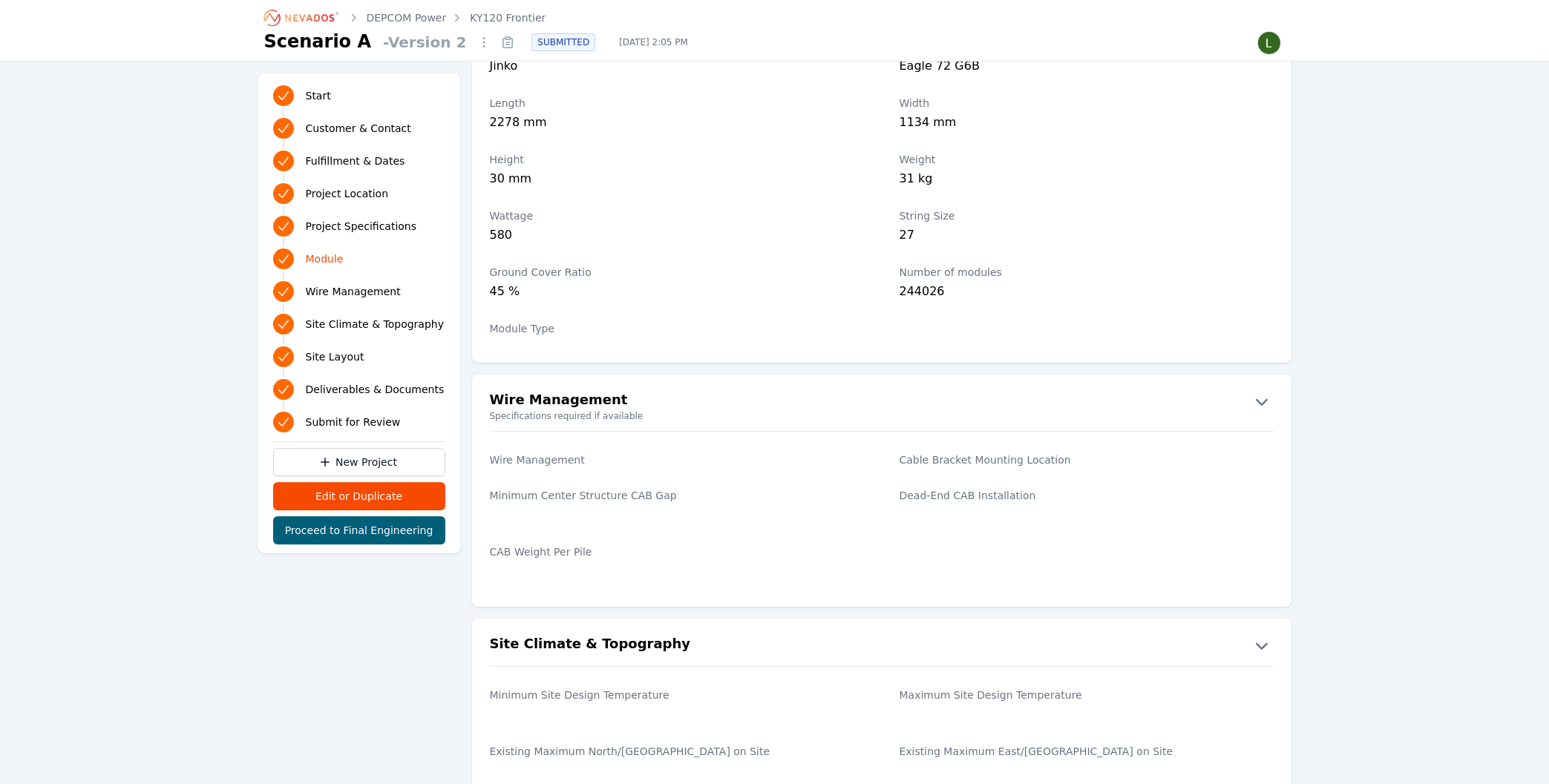
scroll to position [1750, 0]
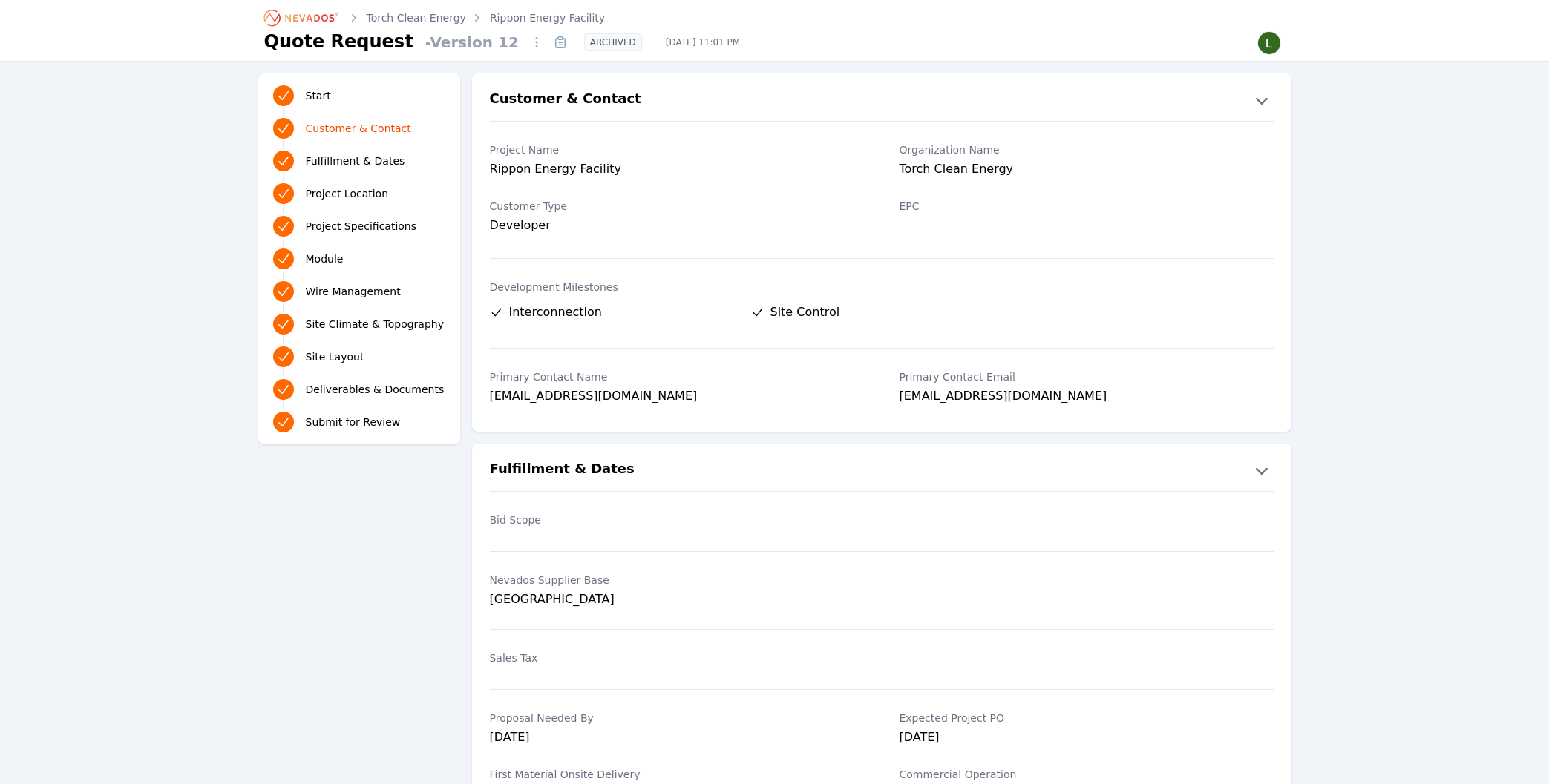
click at [519, 20] on link "Rippon Energy Facility" at bounding box center [548, 18] width 115 height 15
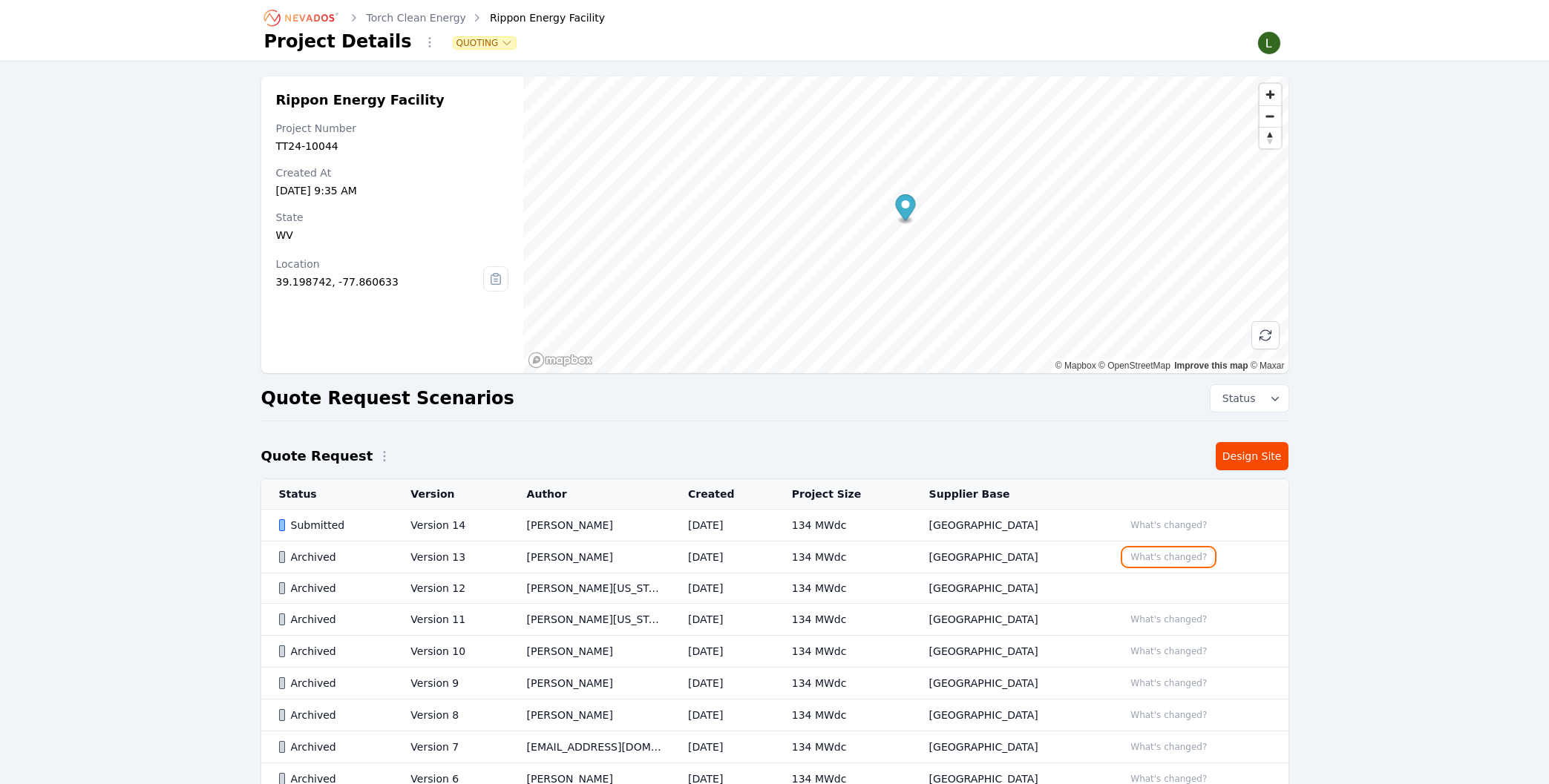
click at [1171, 562] on button "What's changed?" at bounding box center [1169, 557] width 90 height 16
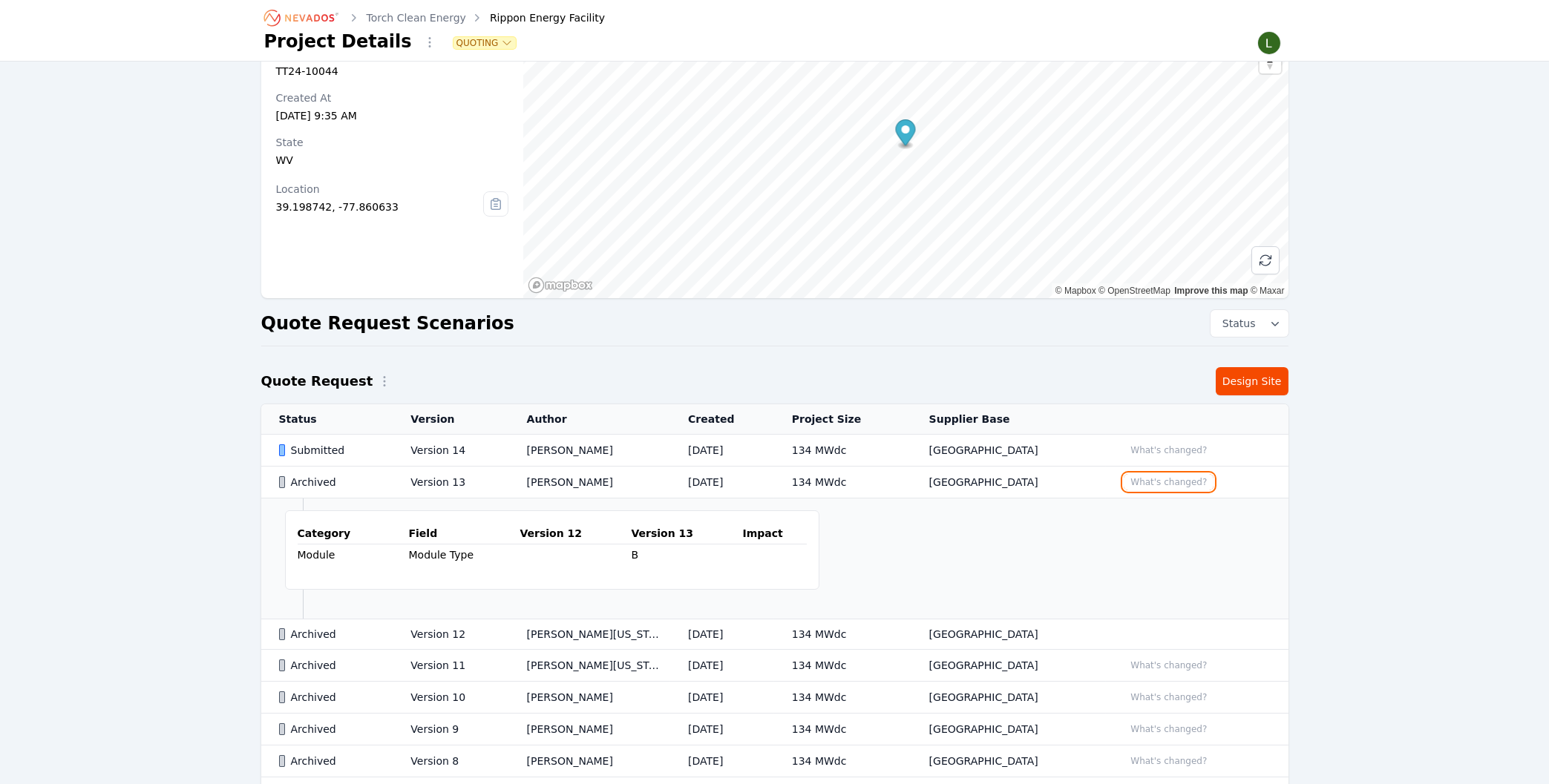
scroll to position [79, 0]
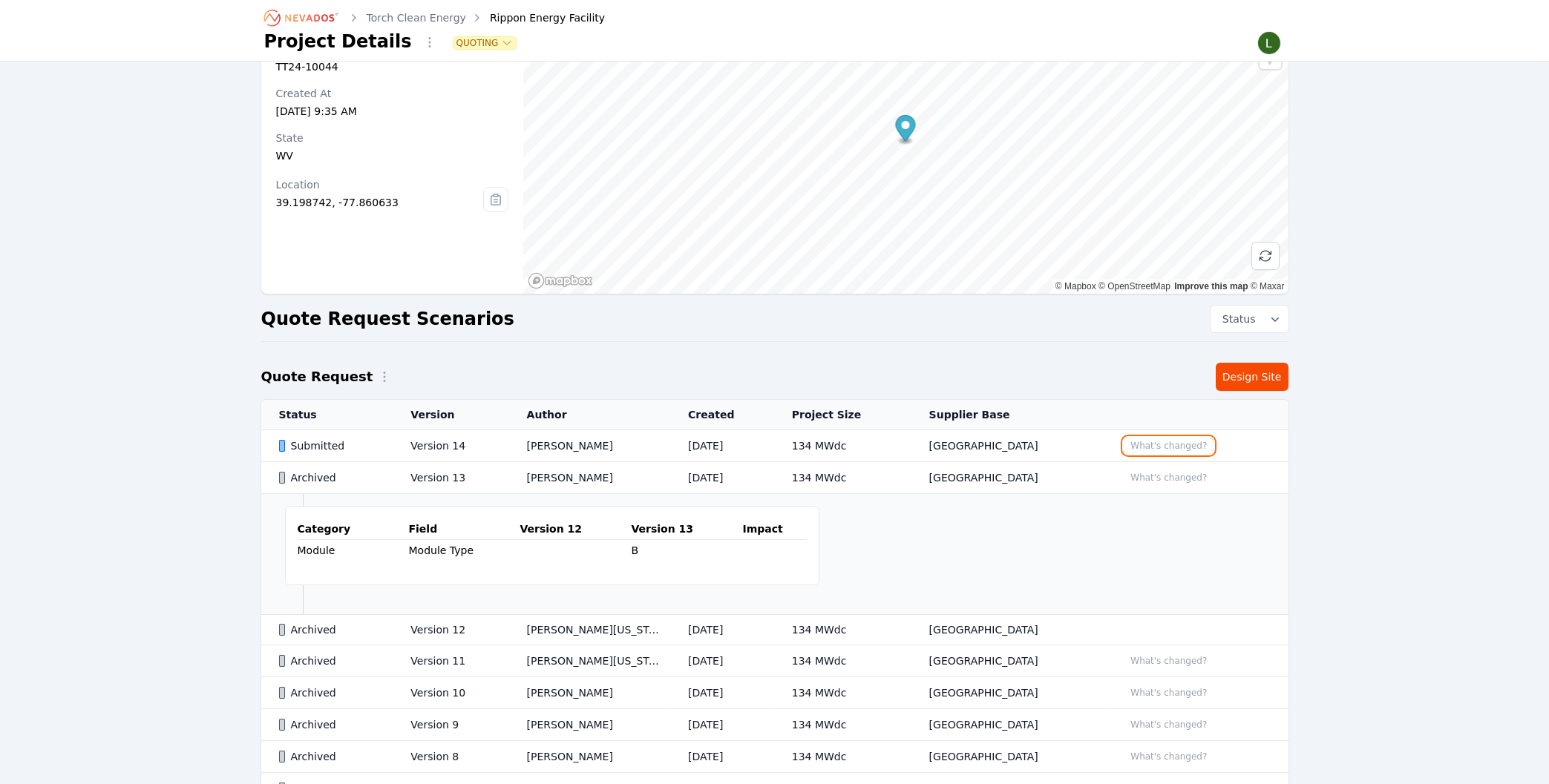
click at [1157, 442] on button "What's changed?" at bounding box center [1169, 446] width 90 height 16
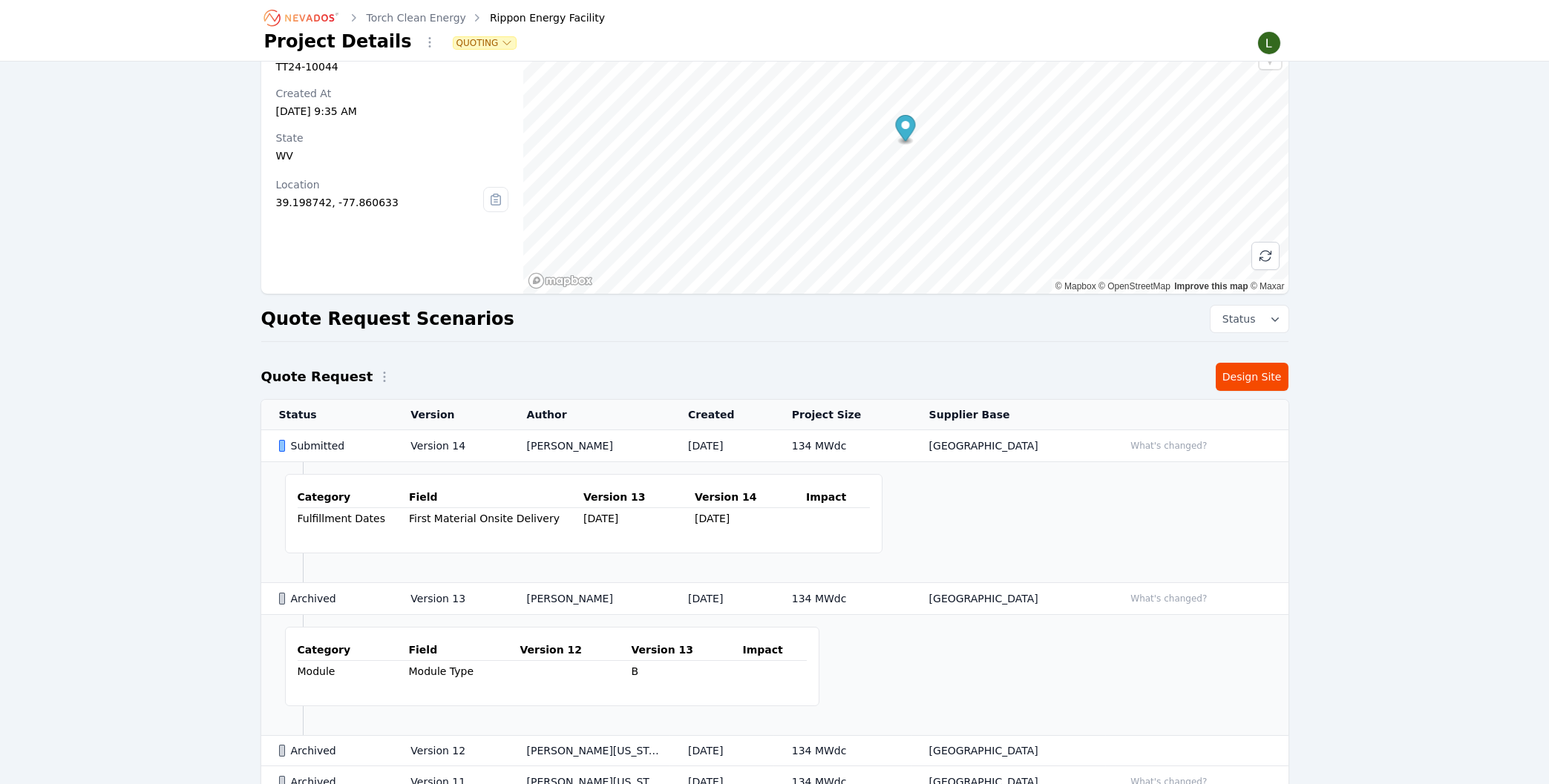
click at [432, 445] on td "Version 14" at bounding box center [450, 446] width 116 height 32
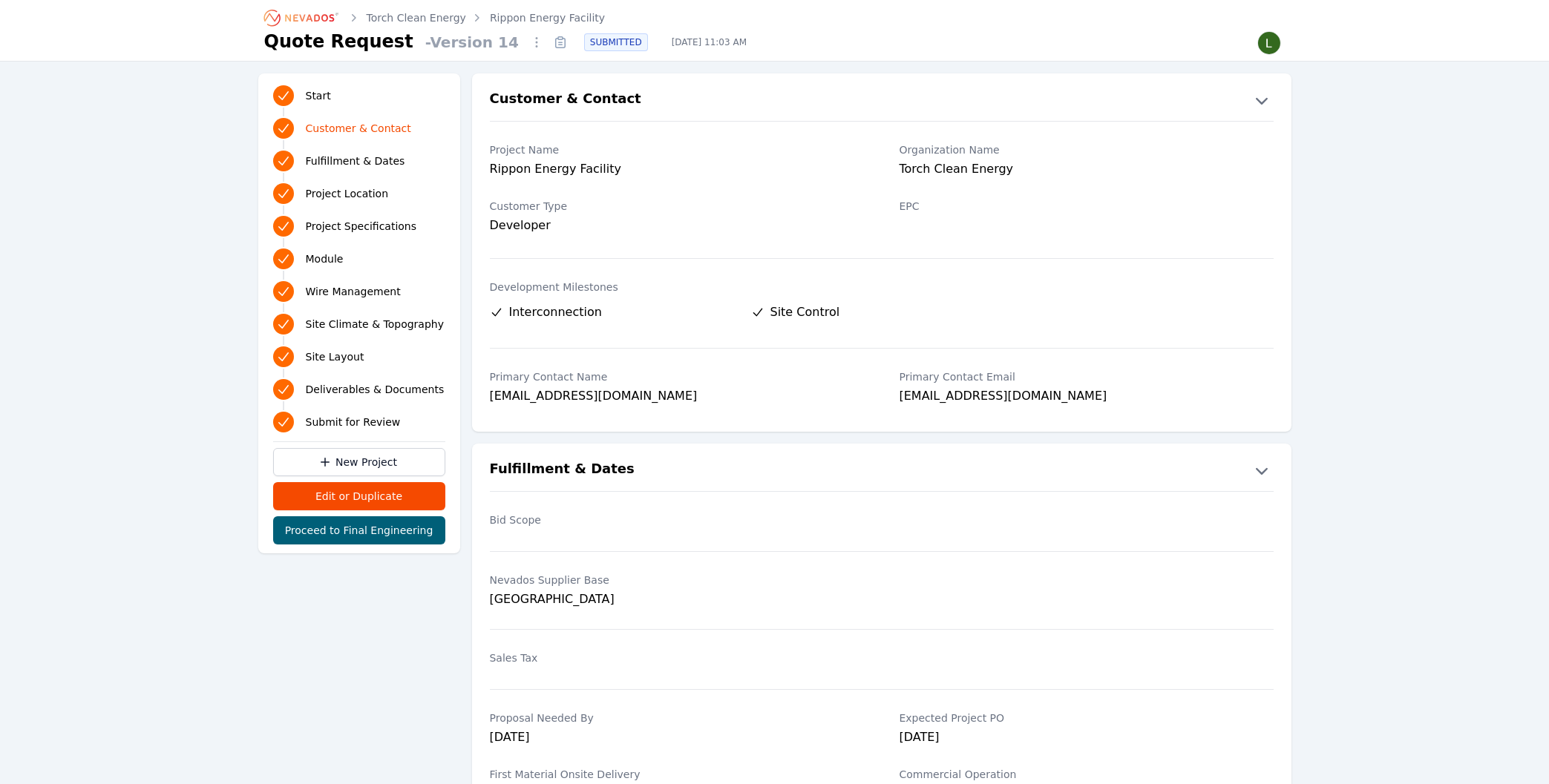
click at [560, 35] on icon at bounding box center [560, 34] width 0 height 1
